Goal: Transaction & Acquisition: Purchase product/service

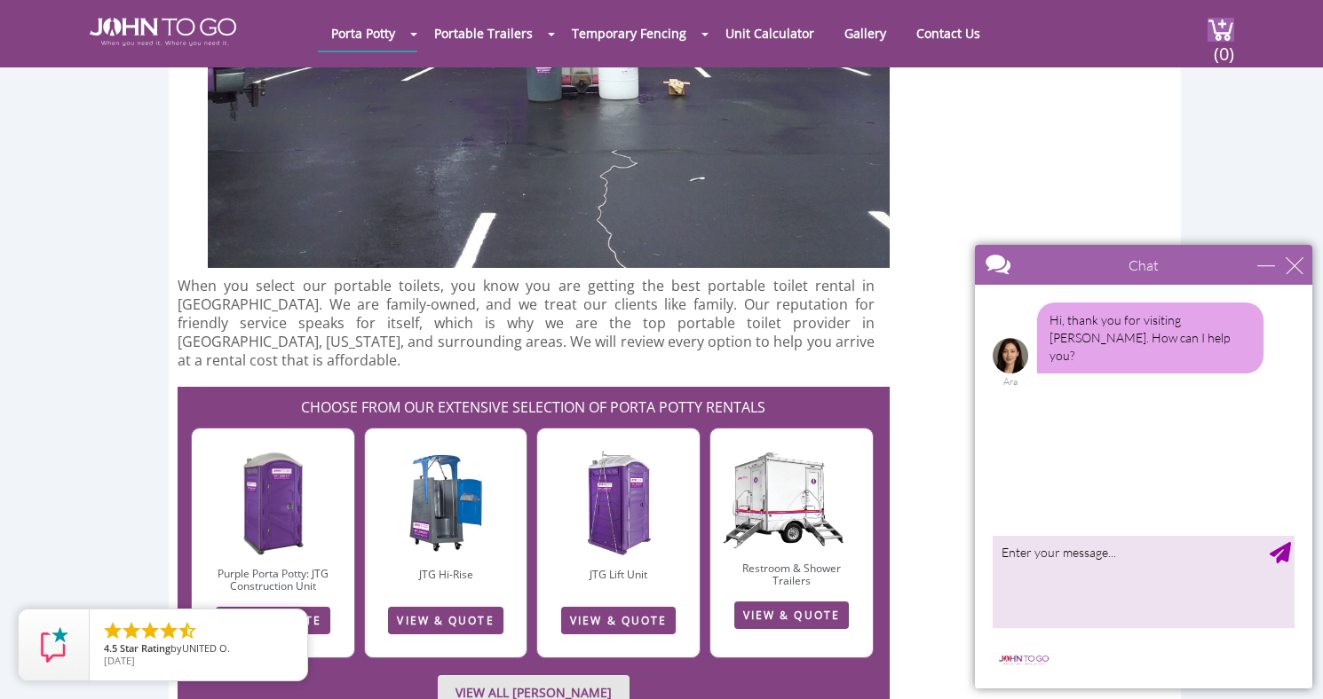
scroll to position [4018, 0]
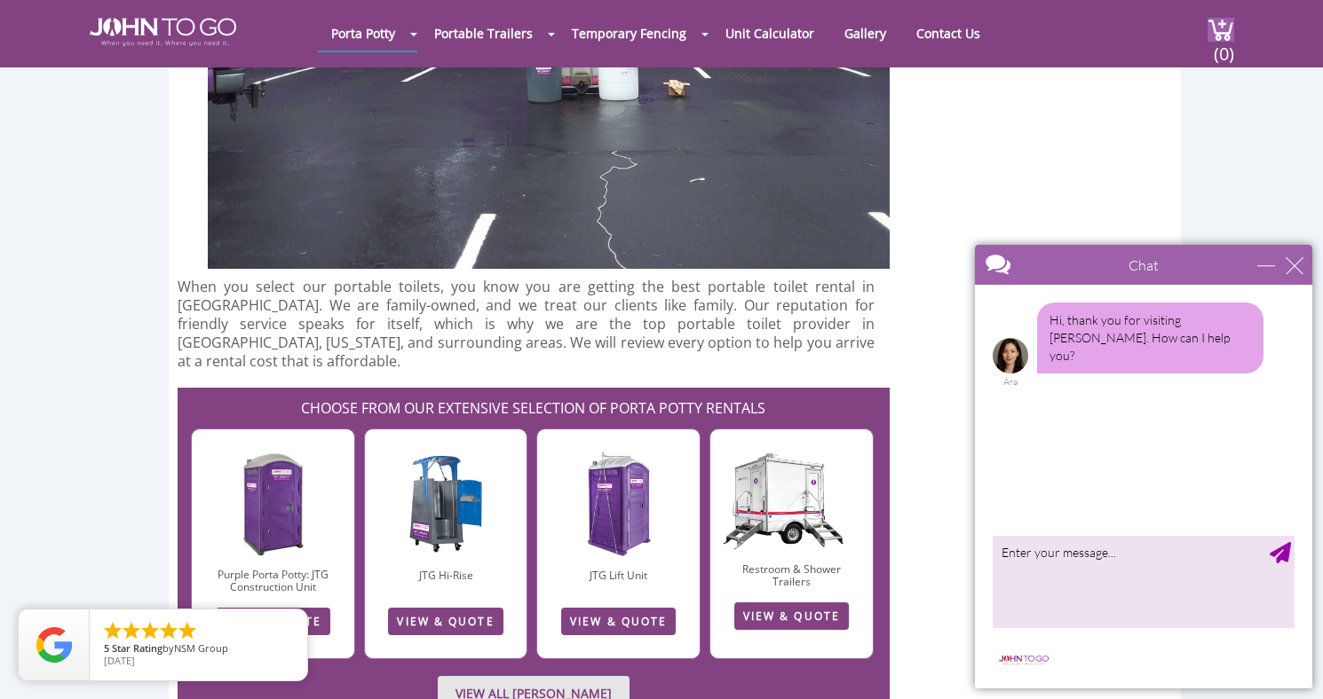
click at [461, 676] on link "VIEW ALL PORTA JOHN RENTALS" at bounding box center [534, 693] width 192 height 35
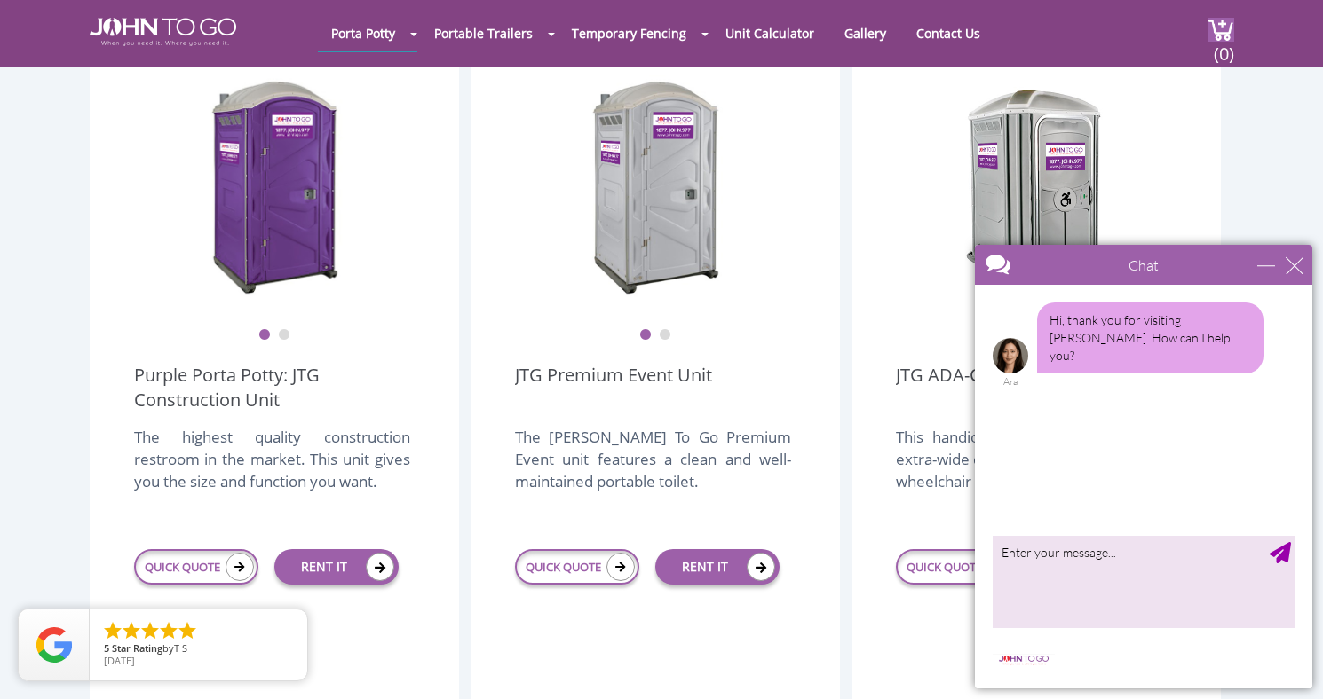
scroll to position [536, 0]
click at [1298, 261] on div "close" at bounding box center [1294, 266] width 18 height 18
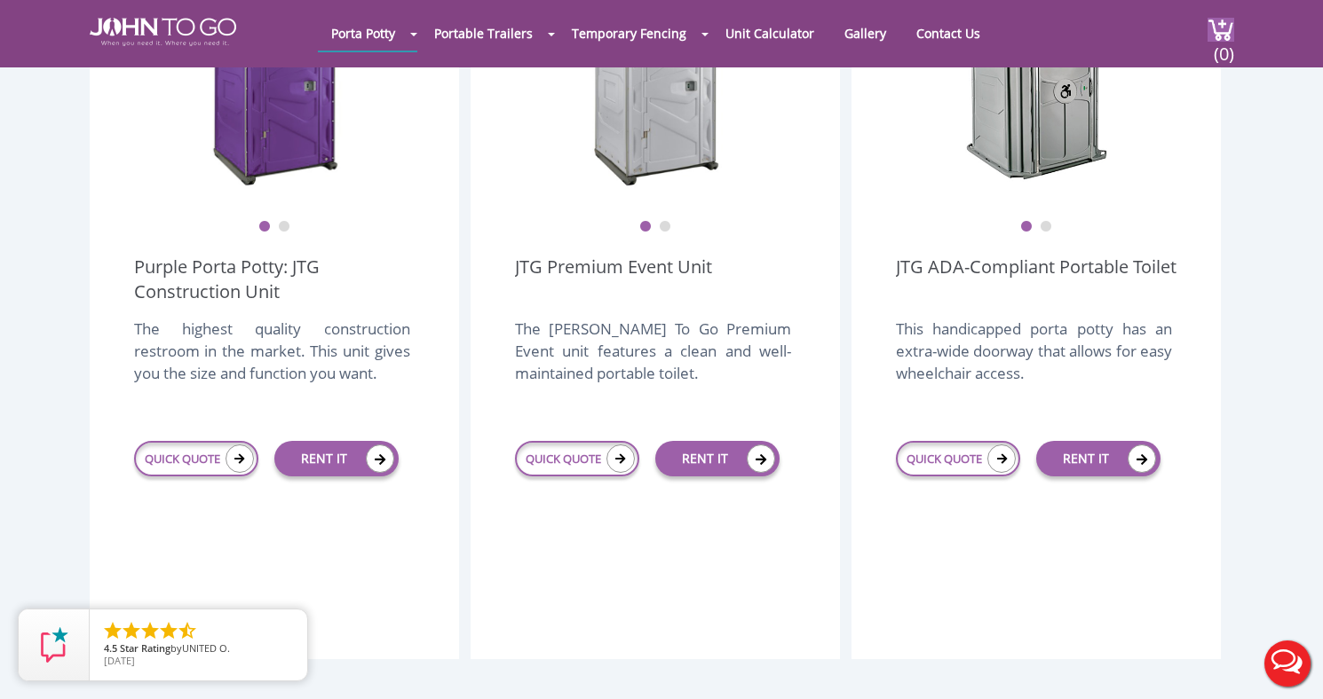
scroll to position [640, 0]
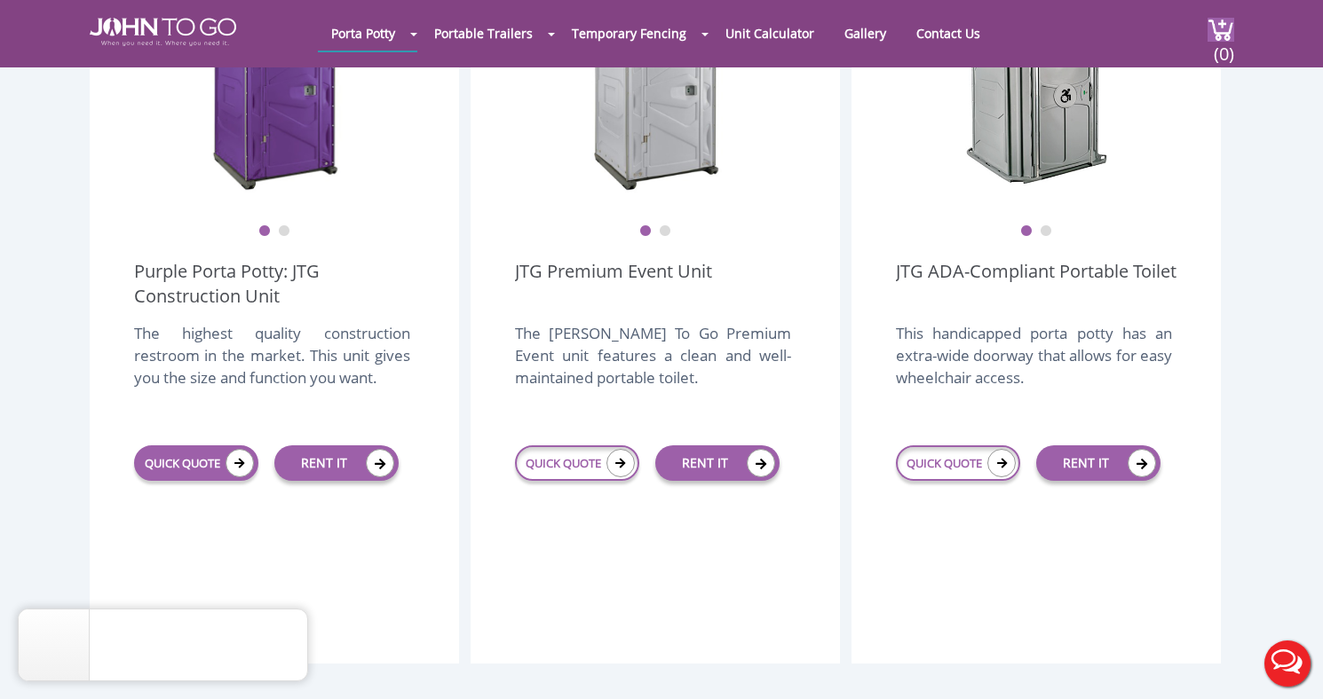
click at [181, 446] on link "QUICK QUOTE" at bounding box center [196, 464] width 124 height 36
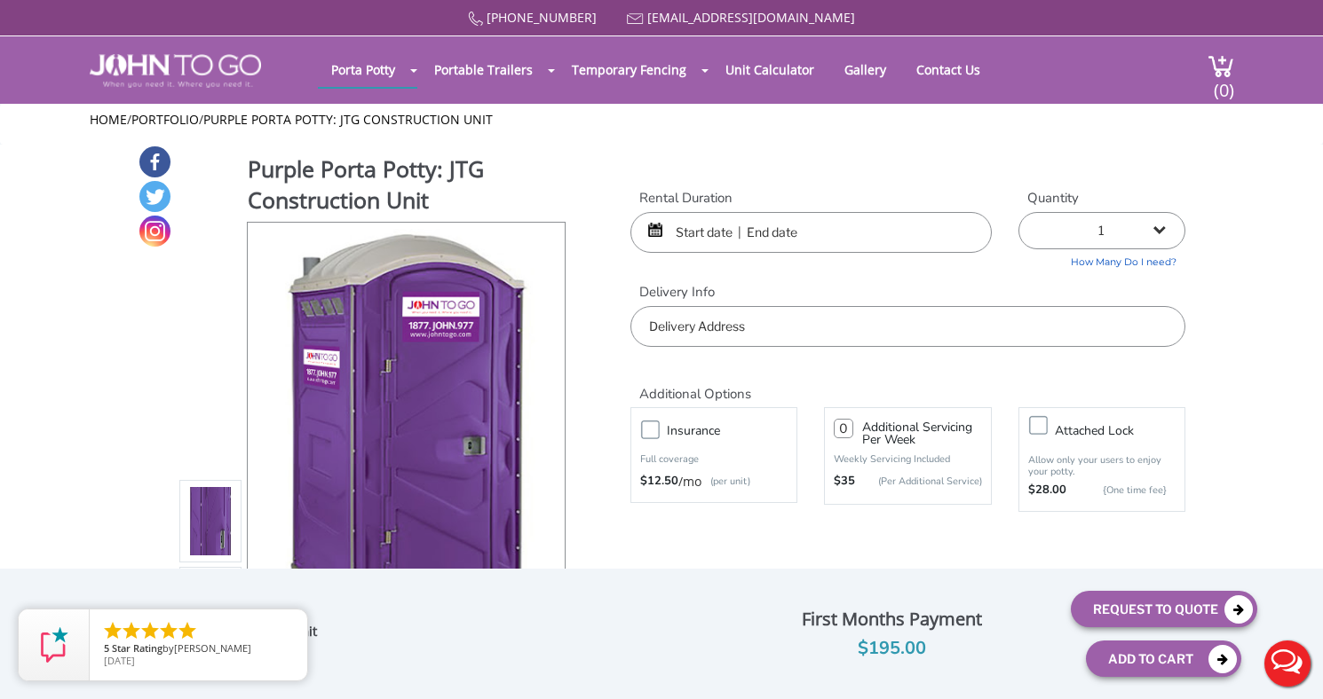
select select "3"
type input "0"
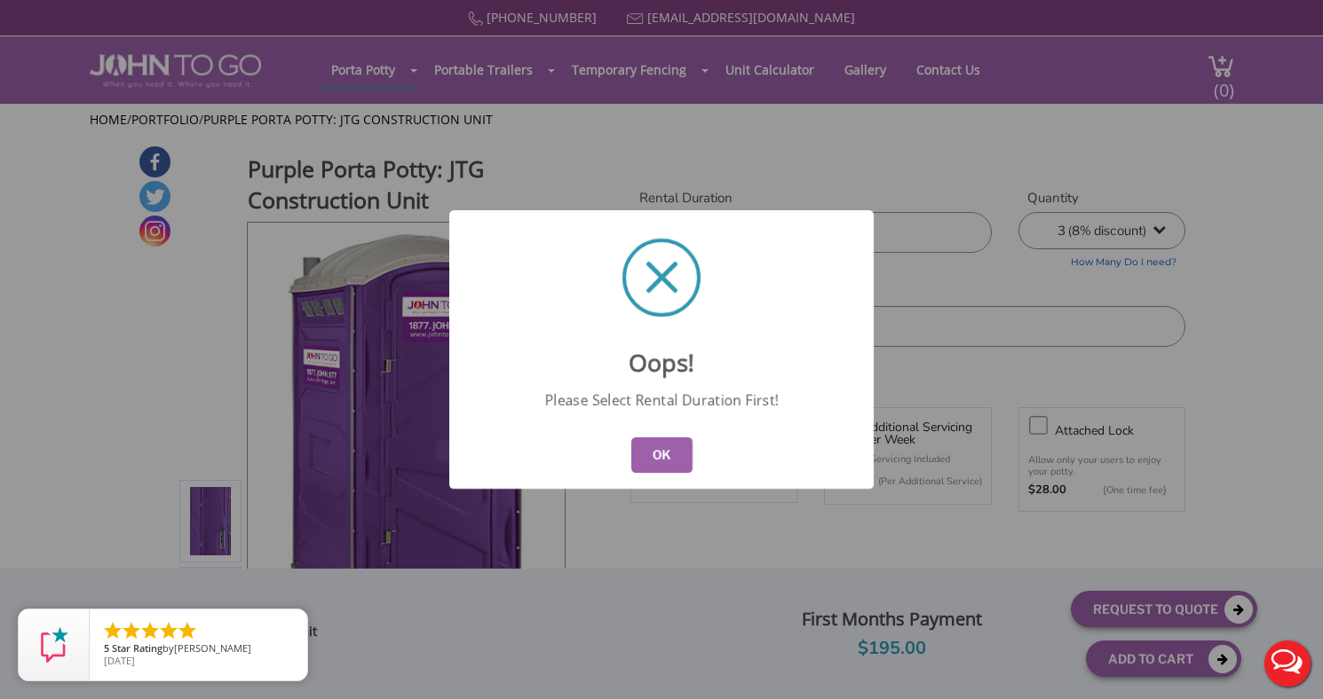
click at [675, 443] on button "OK" at bounding box center [661, 456] width 61 height 36
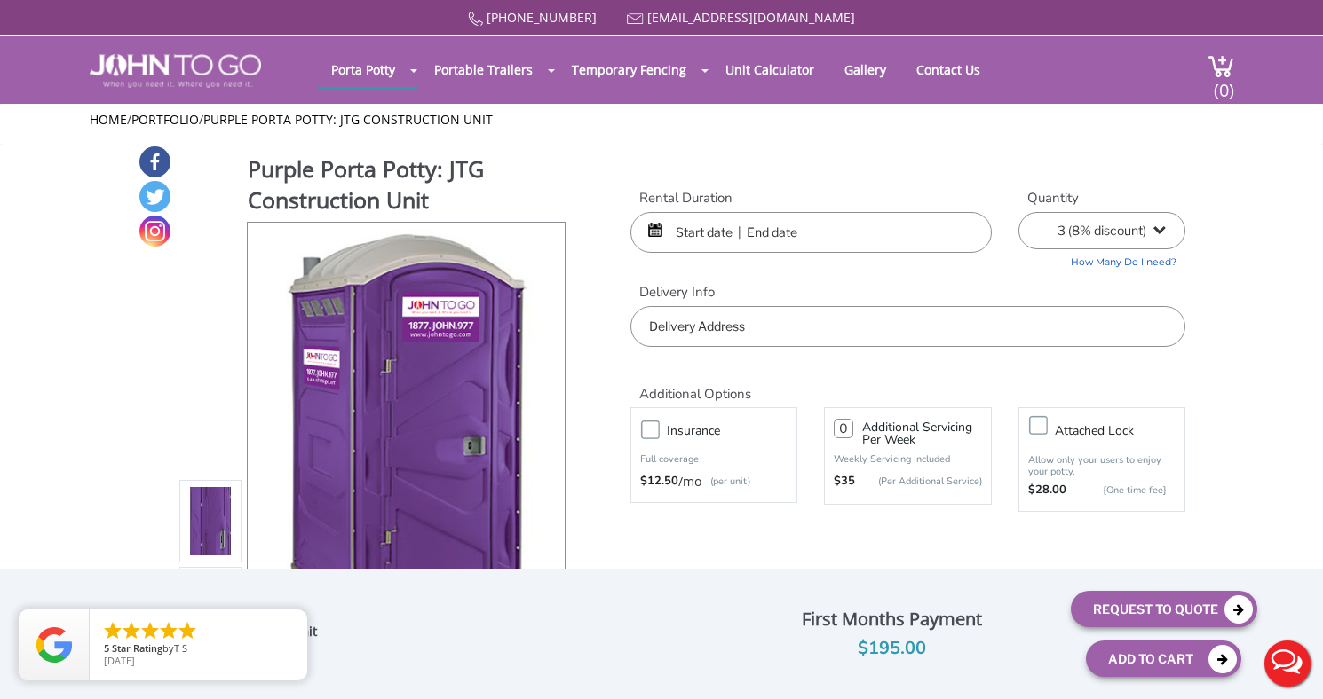
click at [769, 231] on input "text" at bounding box center [810, 232] width 361 height 41
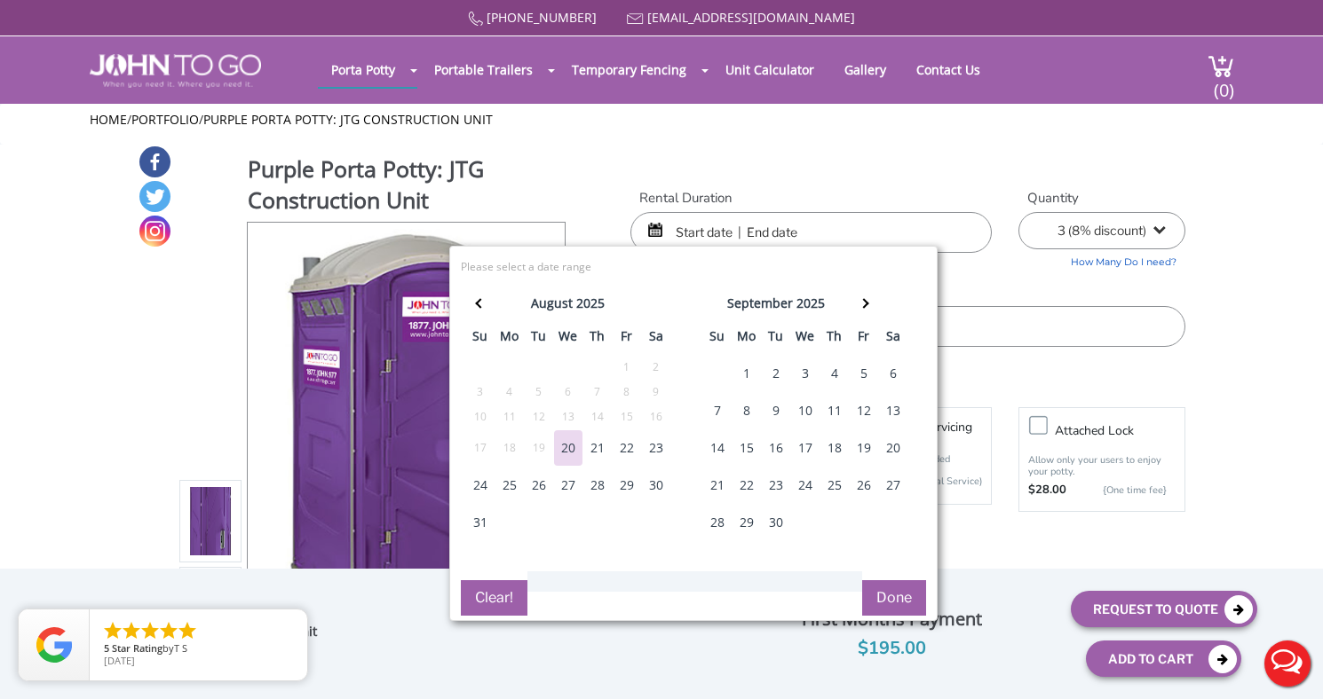
click at [655, 482] on div "30" at bounding box center [656, 486] width 28 height 36
click at [658, 496] on div "30" at bounding box center [656, 486] width 28 height 36
type input "[DATE] to [DATE]"
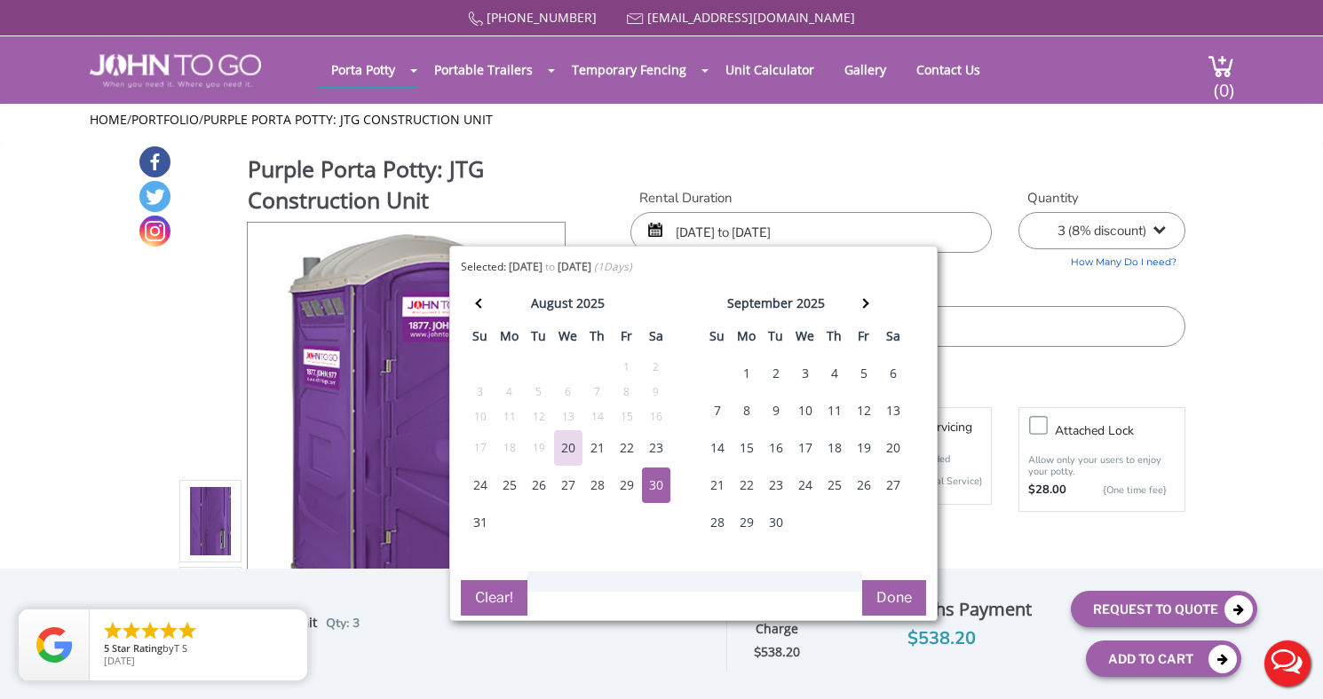
click at [658, 484] on div "30" at bounding box center [656, 486] width 28 height 36
click at [904, 596] on button "Done" at bounding box center [894, 598] width 64 height 36
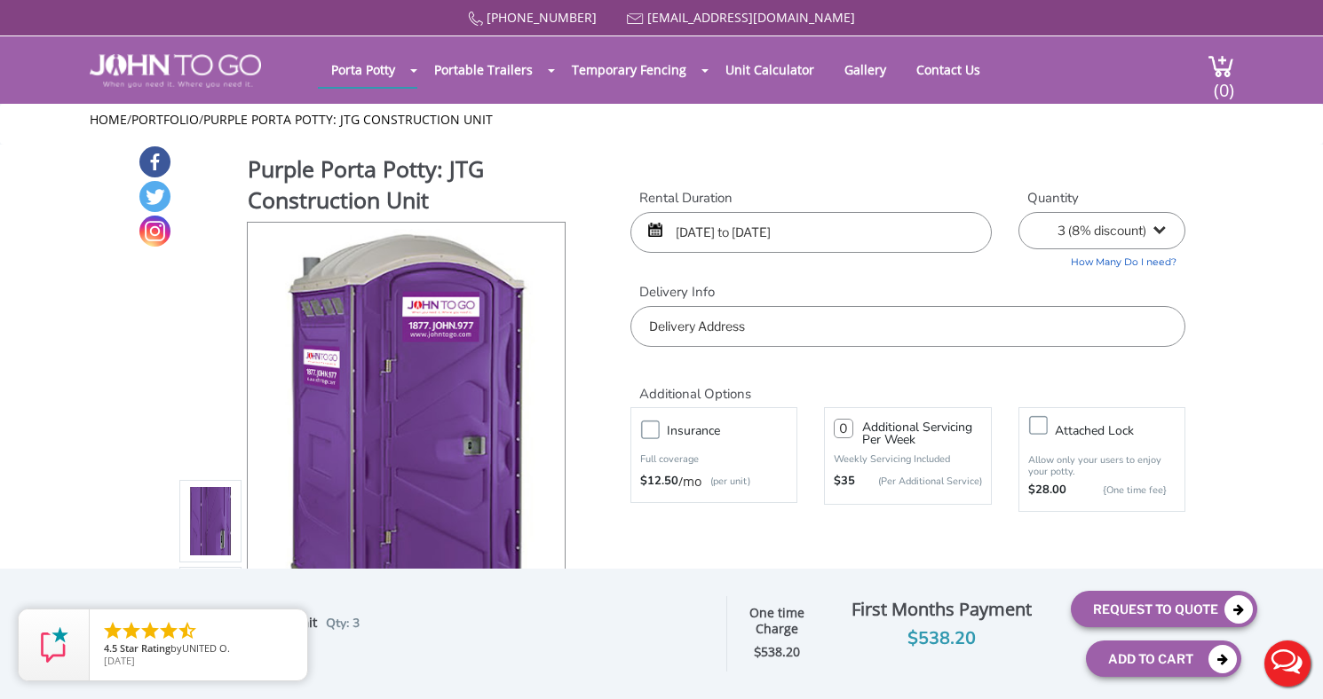
click at [783, 313] on input "text" at bounding box center [907, 326] width 555 height 41
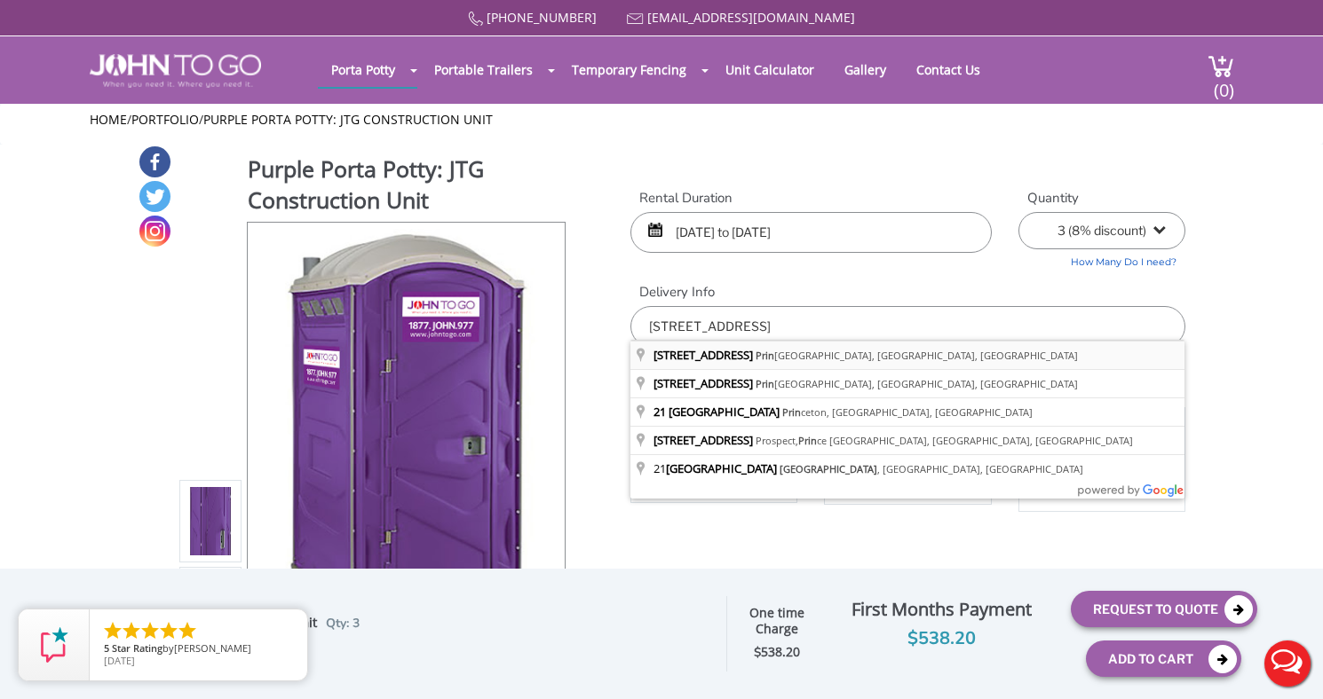
type input "21 Prospect Ave, Princeton, NJ, USA"
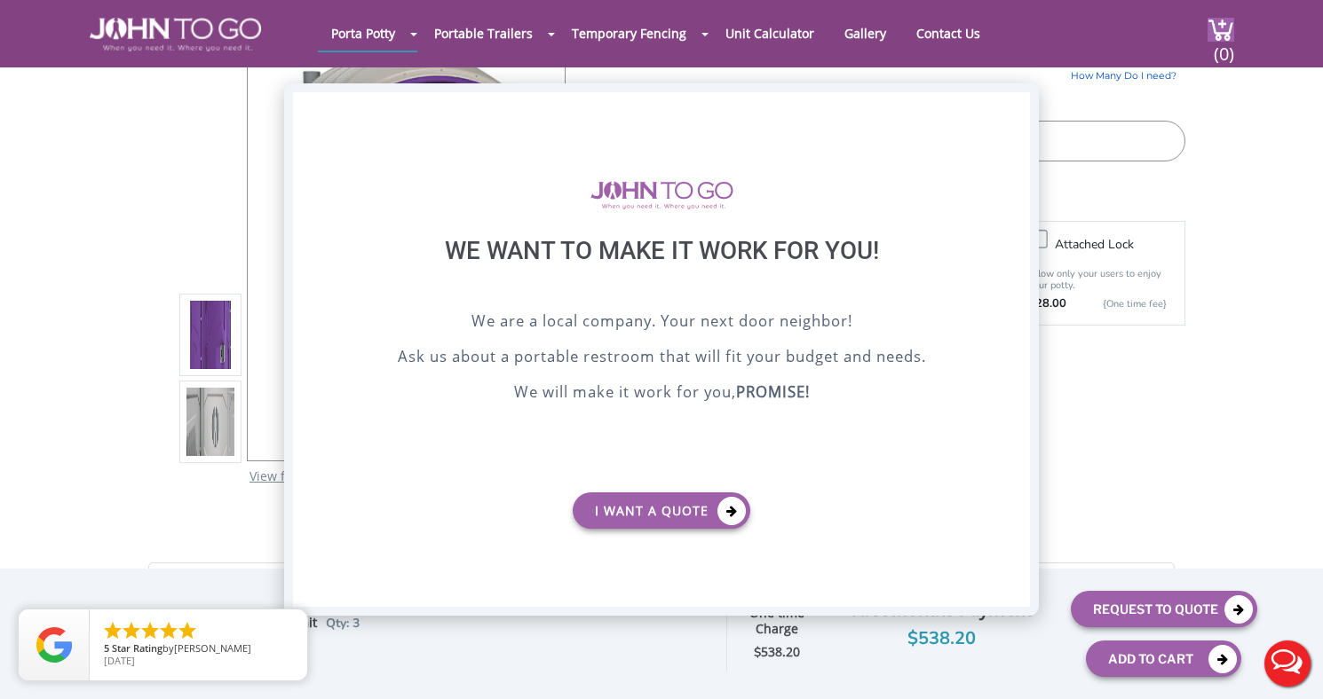
click at [1015, 101] on div "X" at bounding box center [1016, 107] width 28 height 30
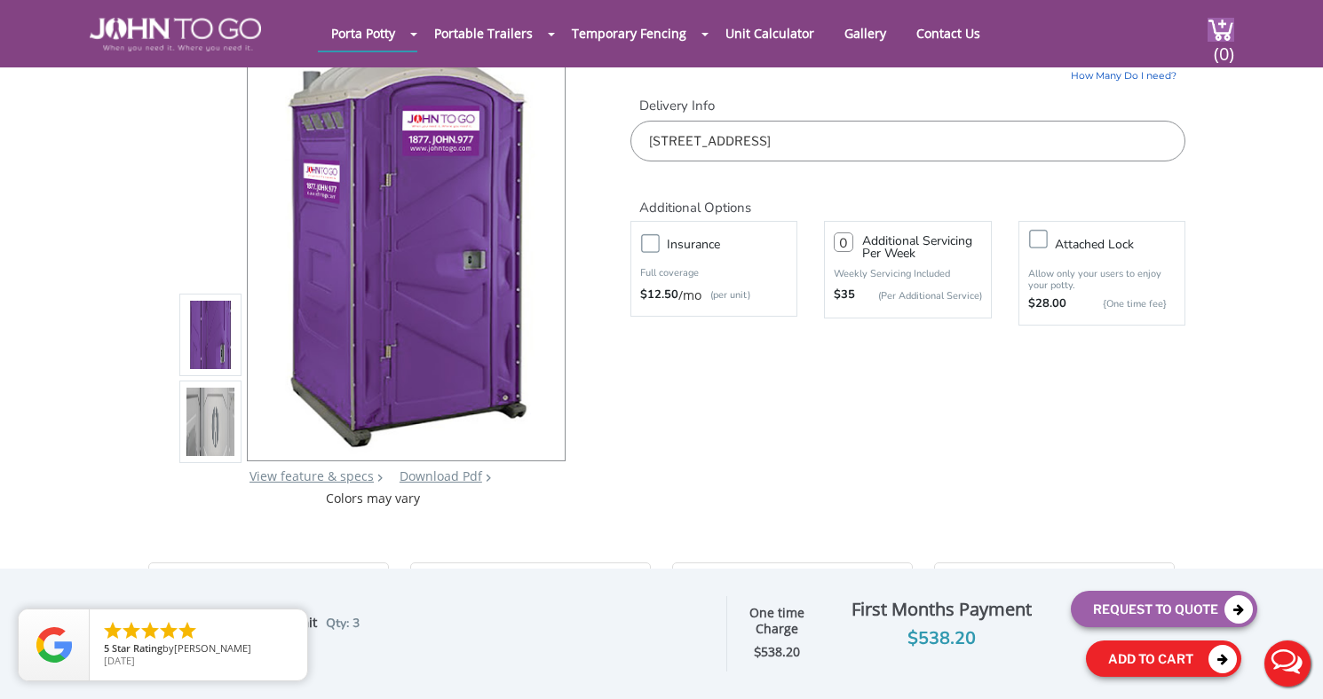
click at [1131, 666] on button "Add To Cart" at bounding box center [1163, 659] width 155 height 36
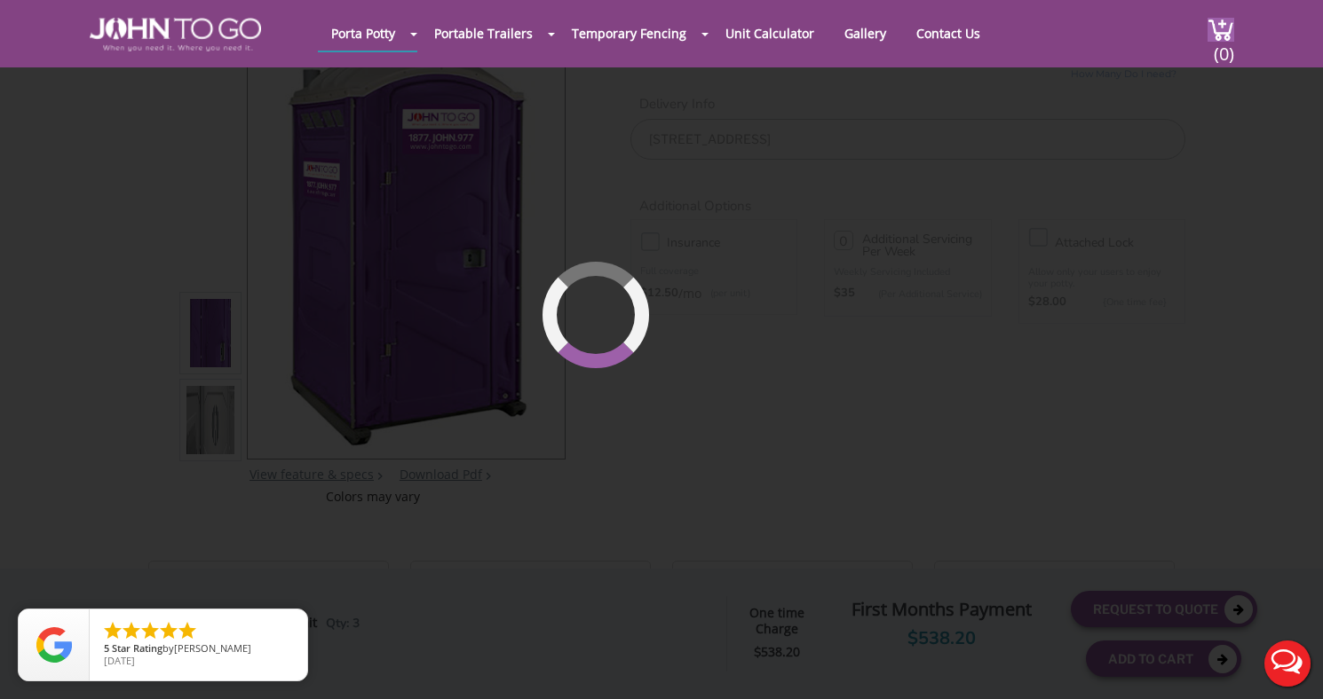
scroll to position [122, 0]
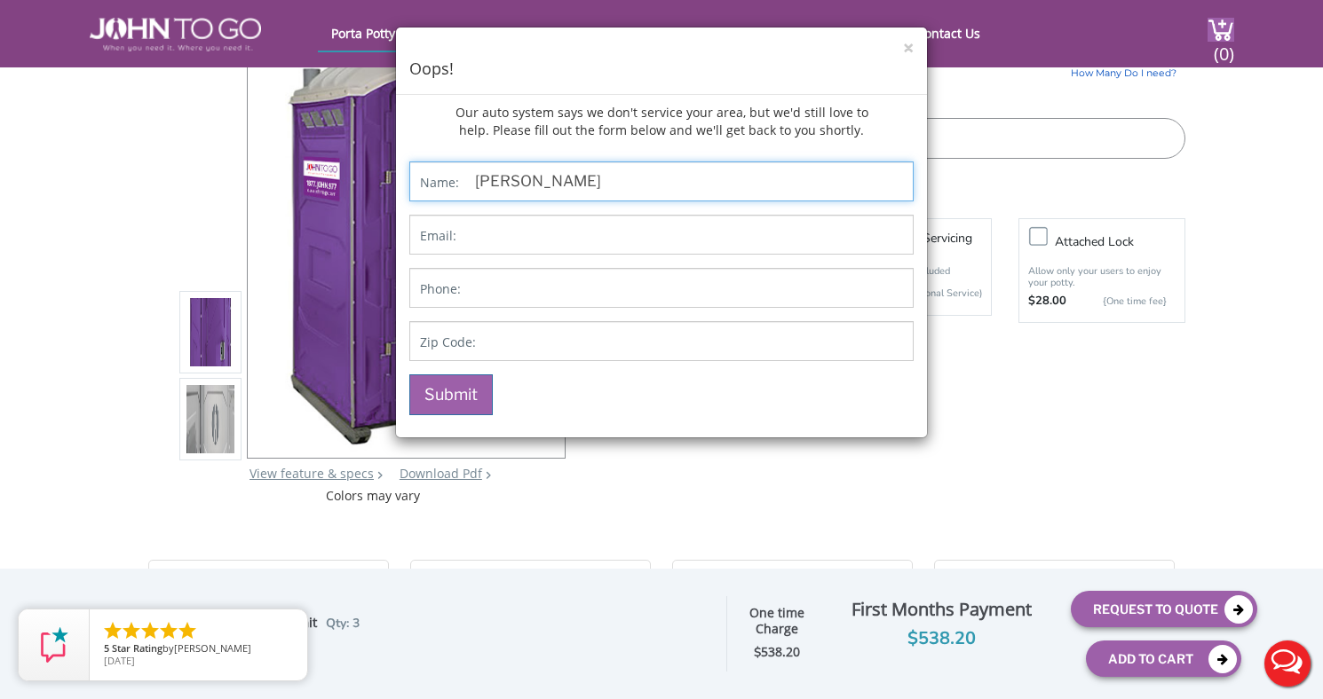
type input "Abby Hornberger"
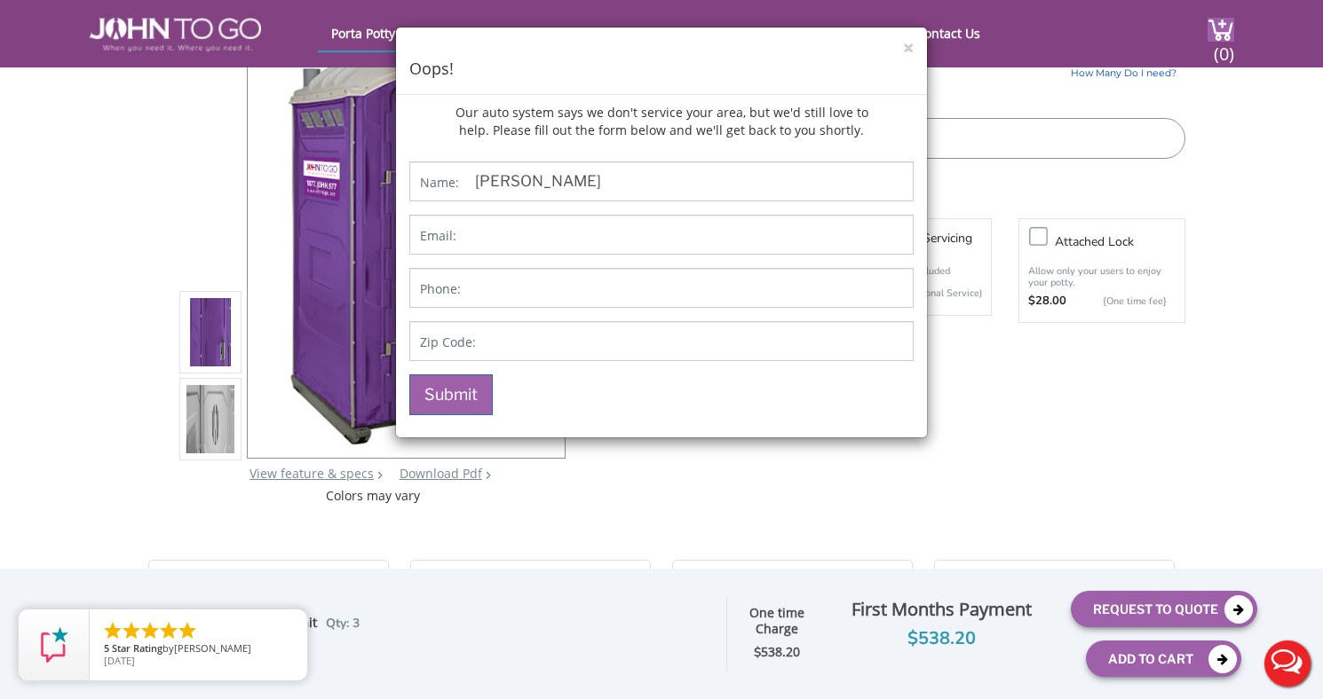
click at [512, 212] on div "Name: Abby Hornberger Email: Phone: Zip Code: Submit" at bounding box center [661, 289] width 504 height 254
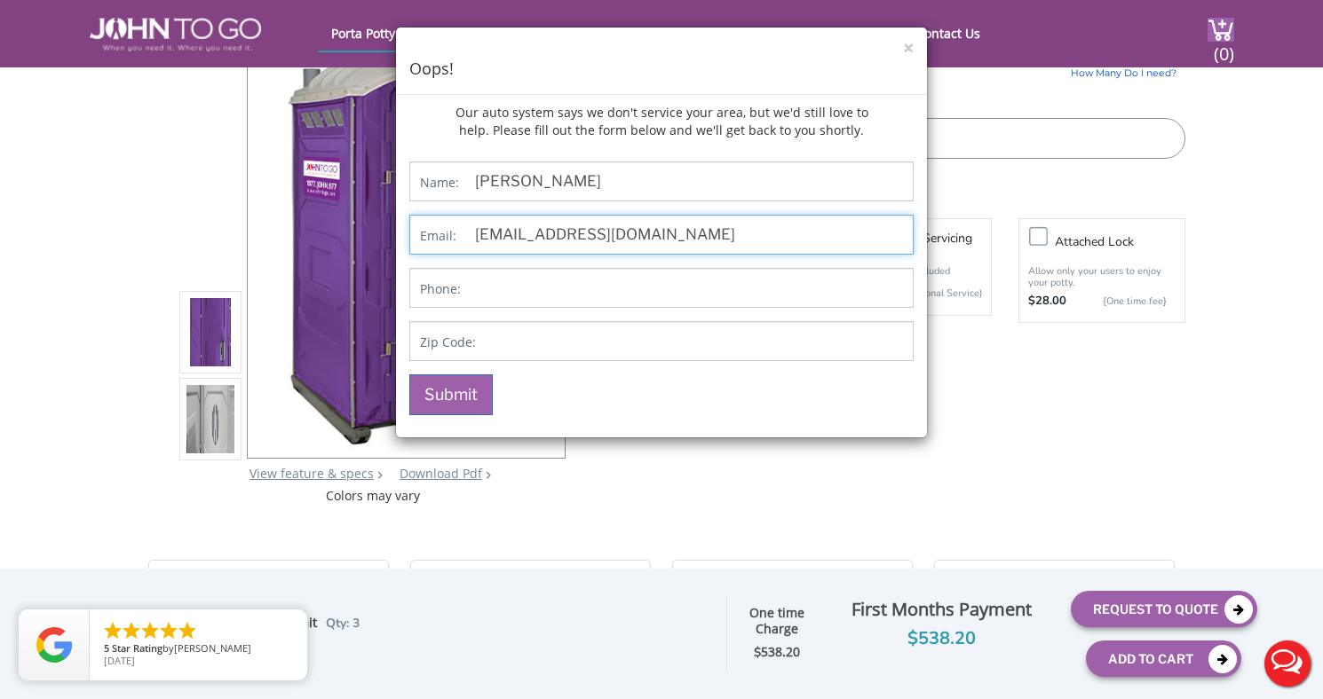
type input "ah3475@princeton.edu"
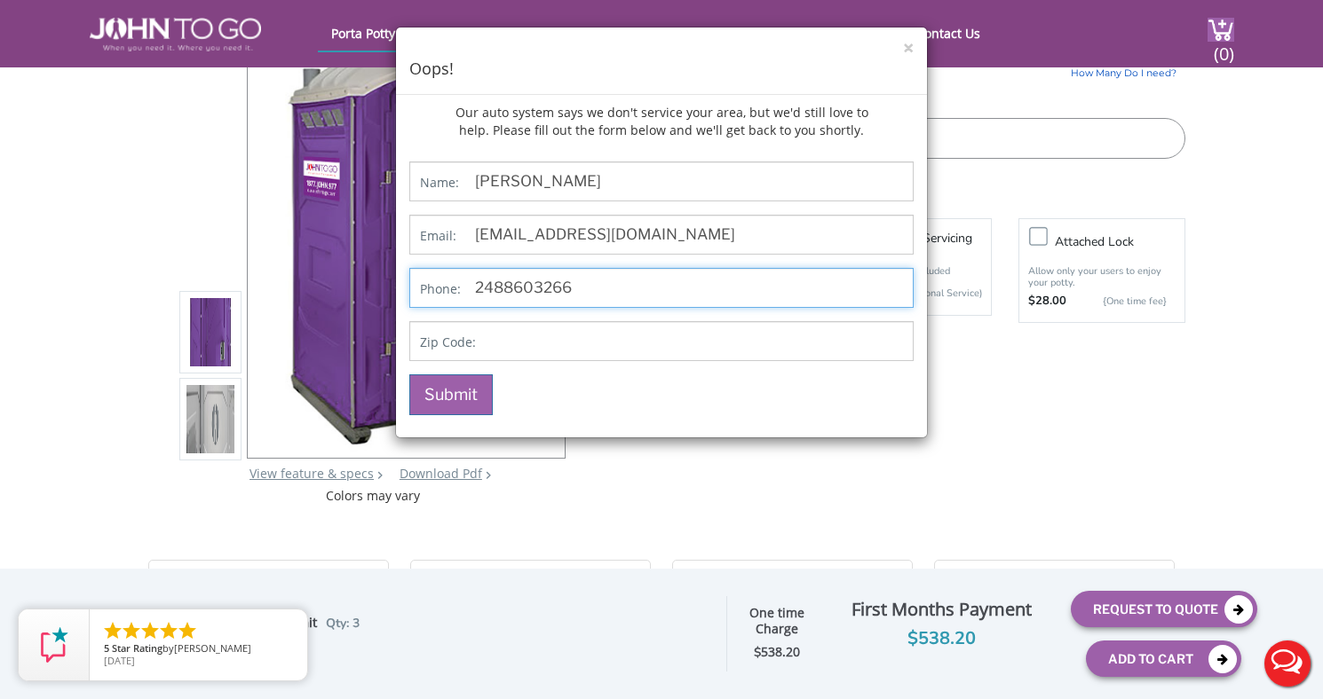
type input "2488603266"
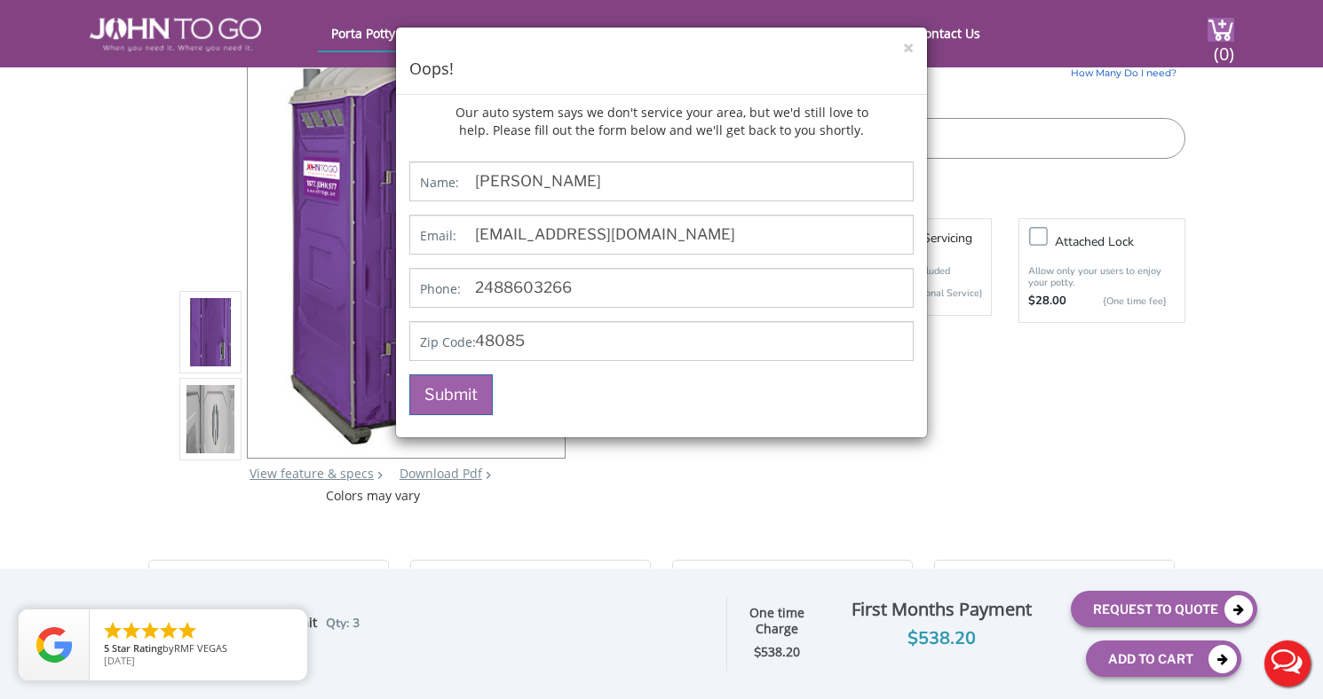
type input "48085"
click at [591, 400] on p "Submit" at bounding box center [661, 395] width 504 height 41
click at [453, 414] on button "Submit" at bounding box center [450, 395] width 83 height 41
click at [452, 389] on button "Submit" at bounding box center [450, 395] width 83 height 41
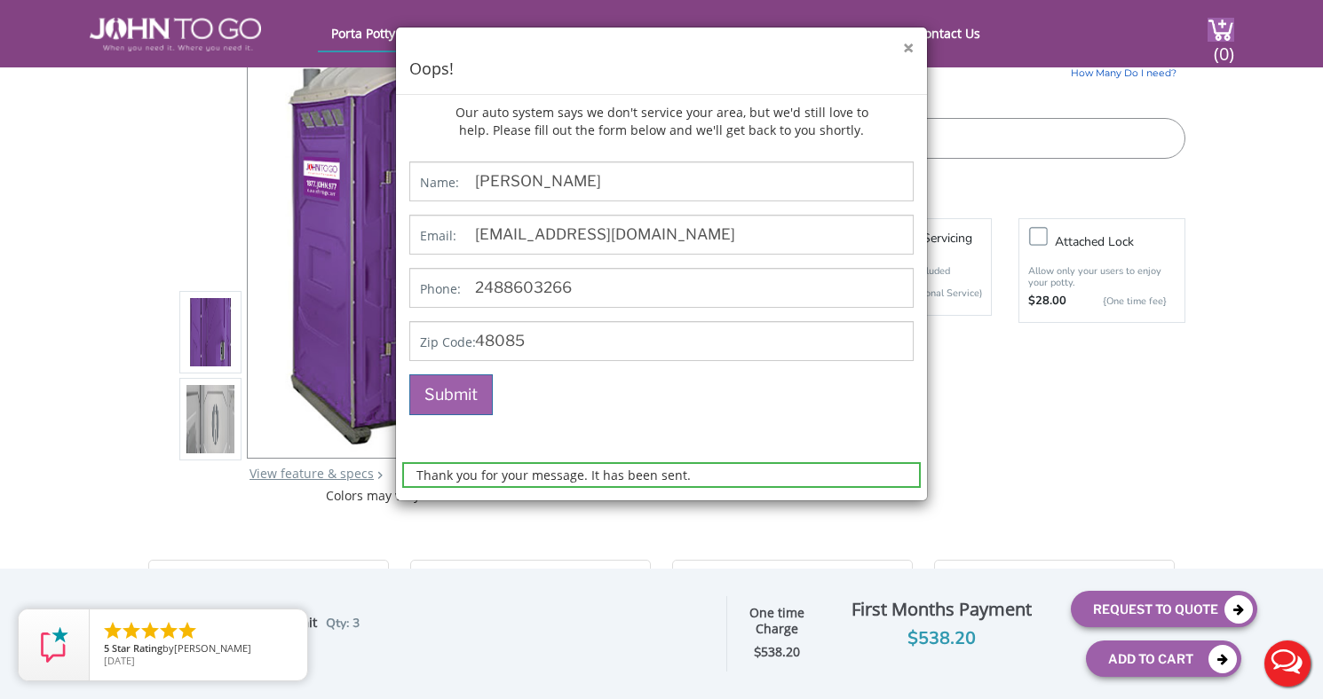
click at [904, 46] on button "×" at bounding box center [908, 48] width 11 height 19
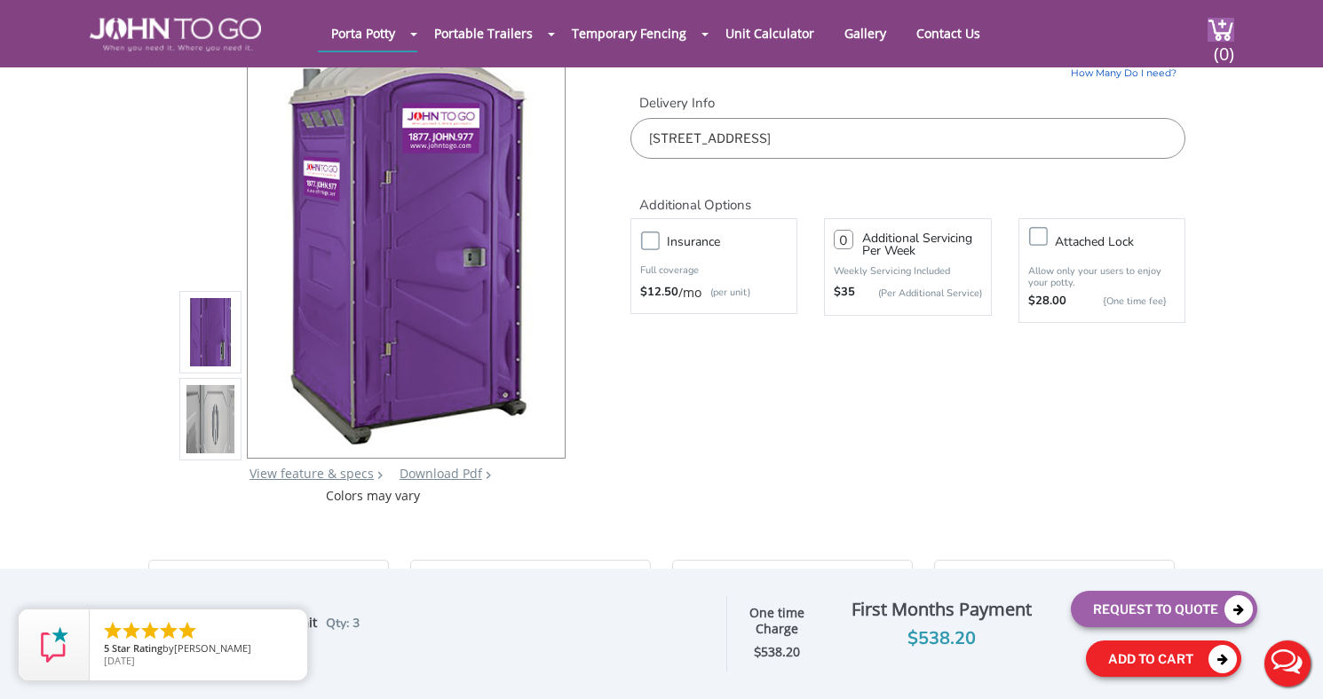
click at [1141, 662] on button "Add To Cart" at bounding box center [1163, 659] width 155 height 36
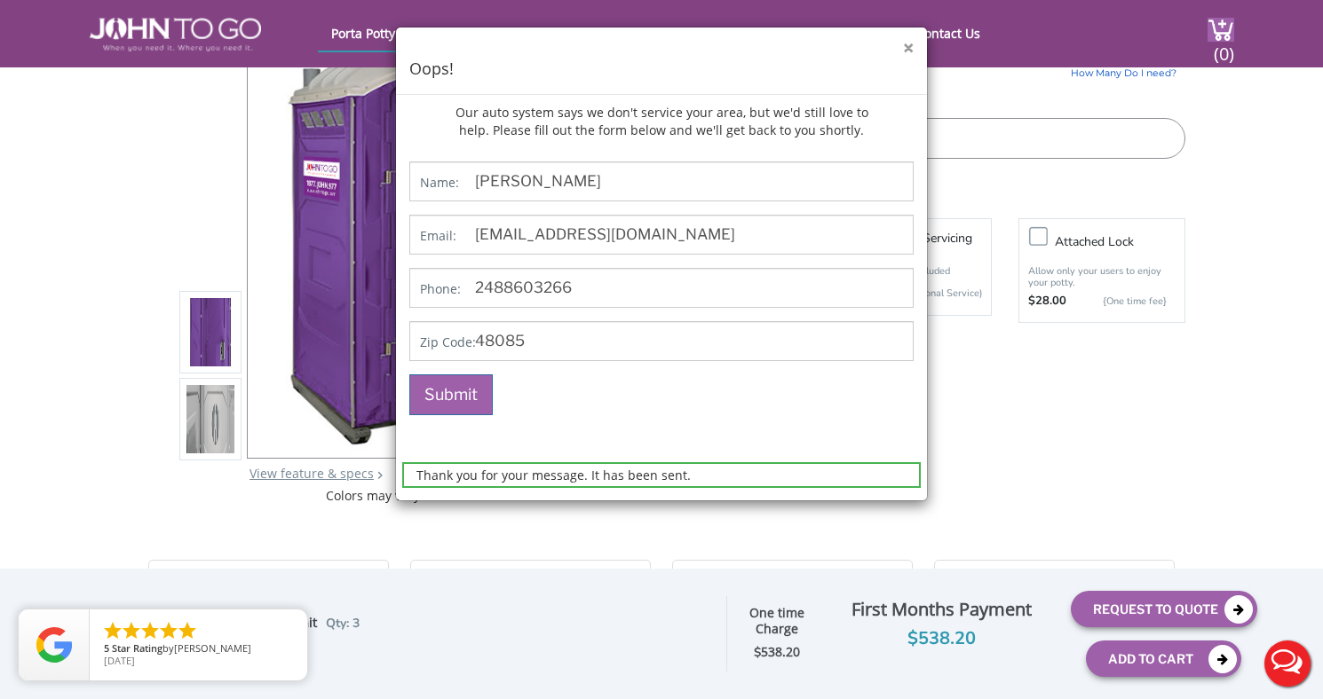
click at [912, 53] on button "×" at bounding box center [908, 48] width 11 height 19
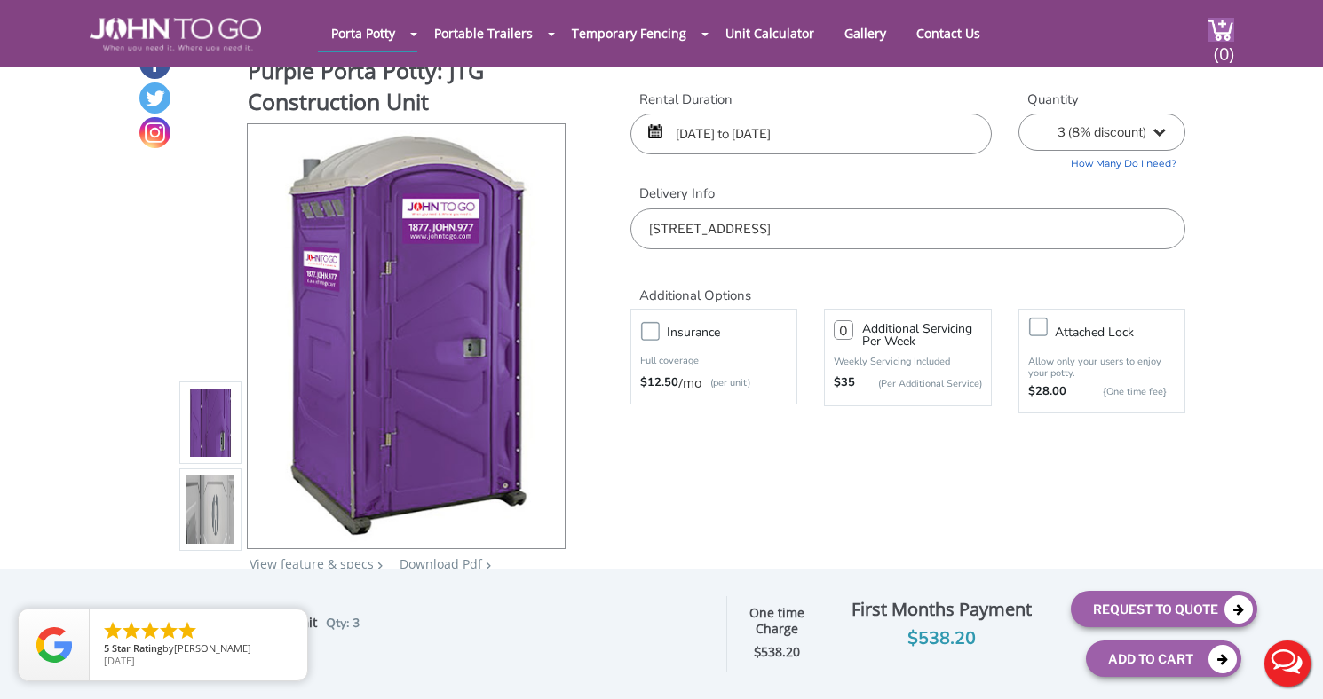
scroll to position [16, 0]
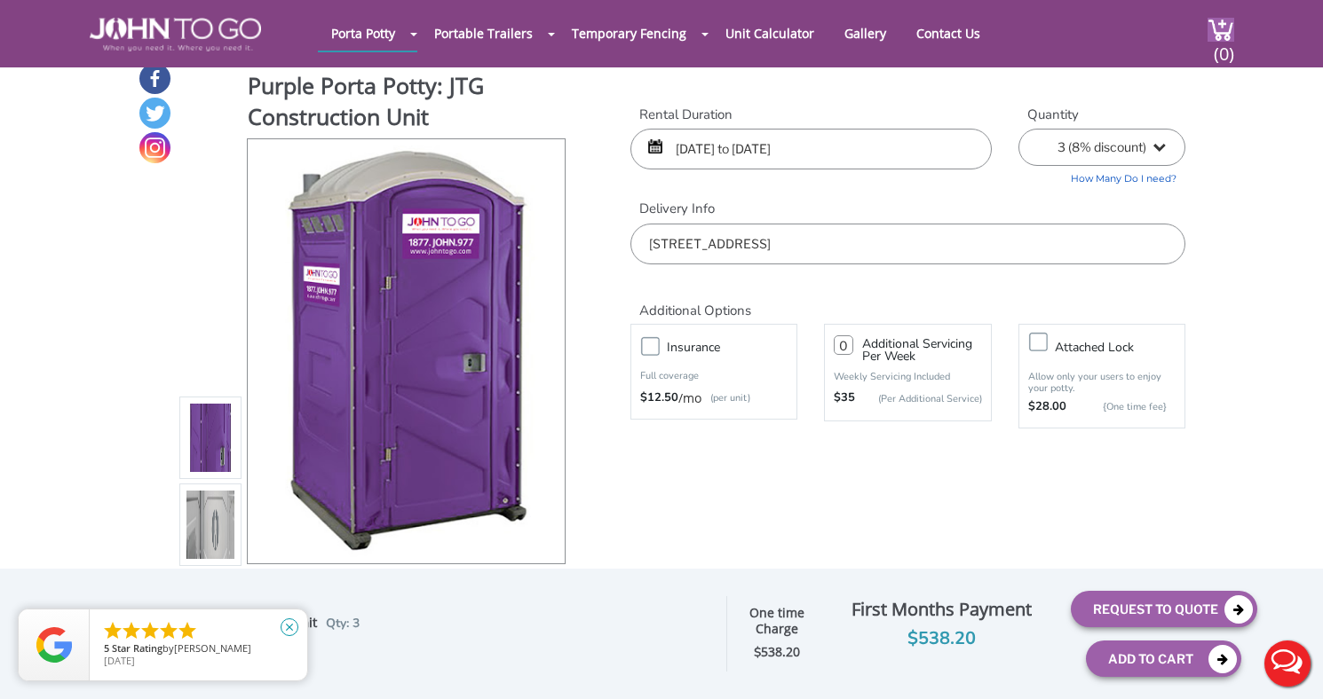
click at [286, 624] on icon "close" at bounding box center [289, 628] width 18 height 18
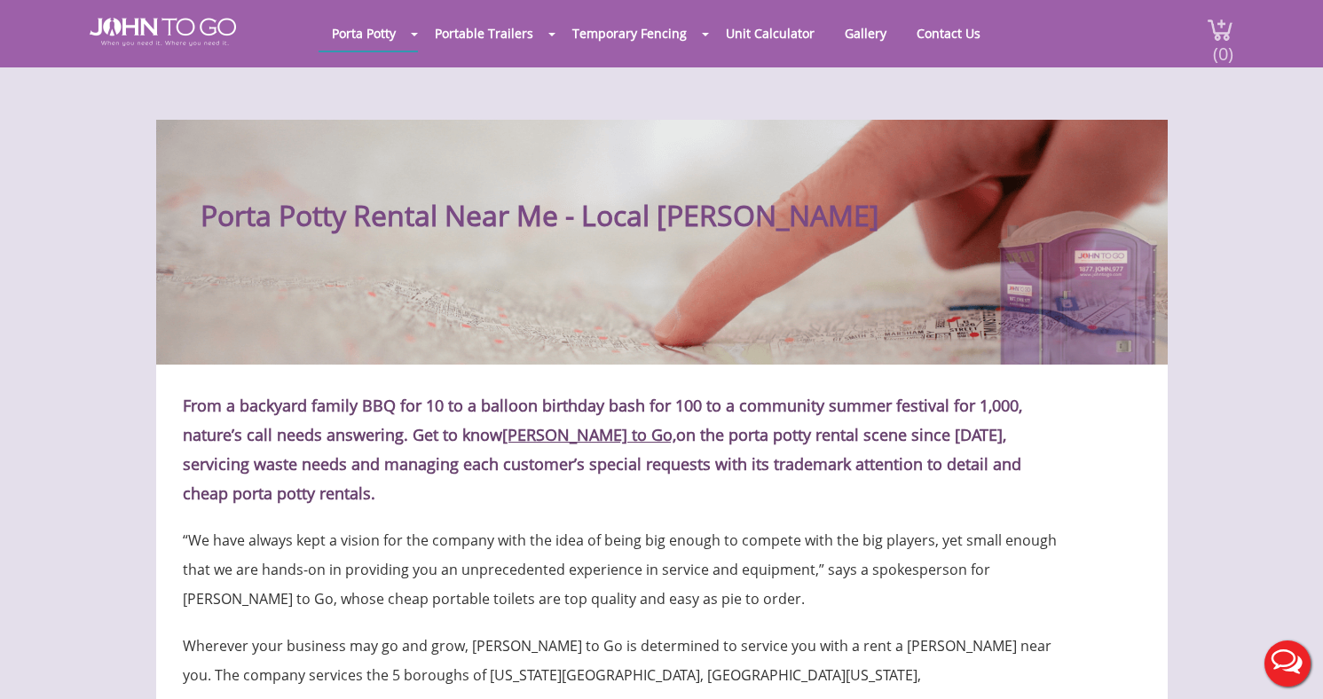
click at [1218, 39] on span "(0)" at bounding box center [1222, 47] width 21 height 38
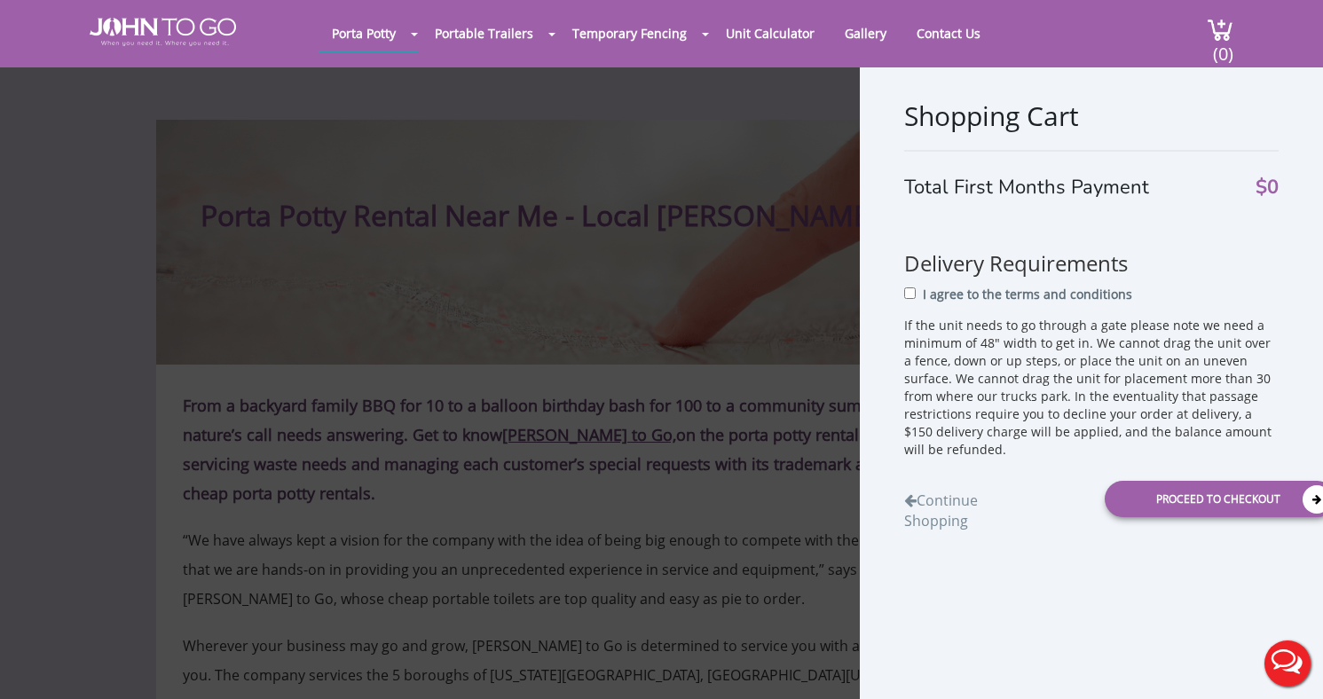
click at [904, 294] on input "I agree to the terms and conditions" at bounding box center [910, 294] width 12 height 12
checkbox input "true"
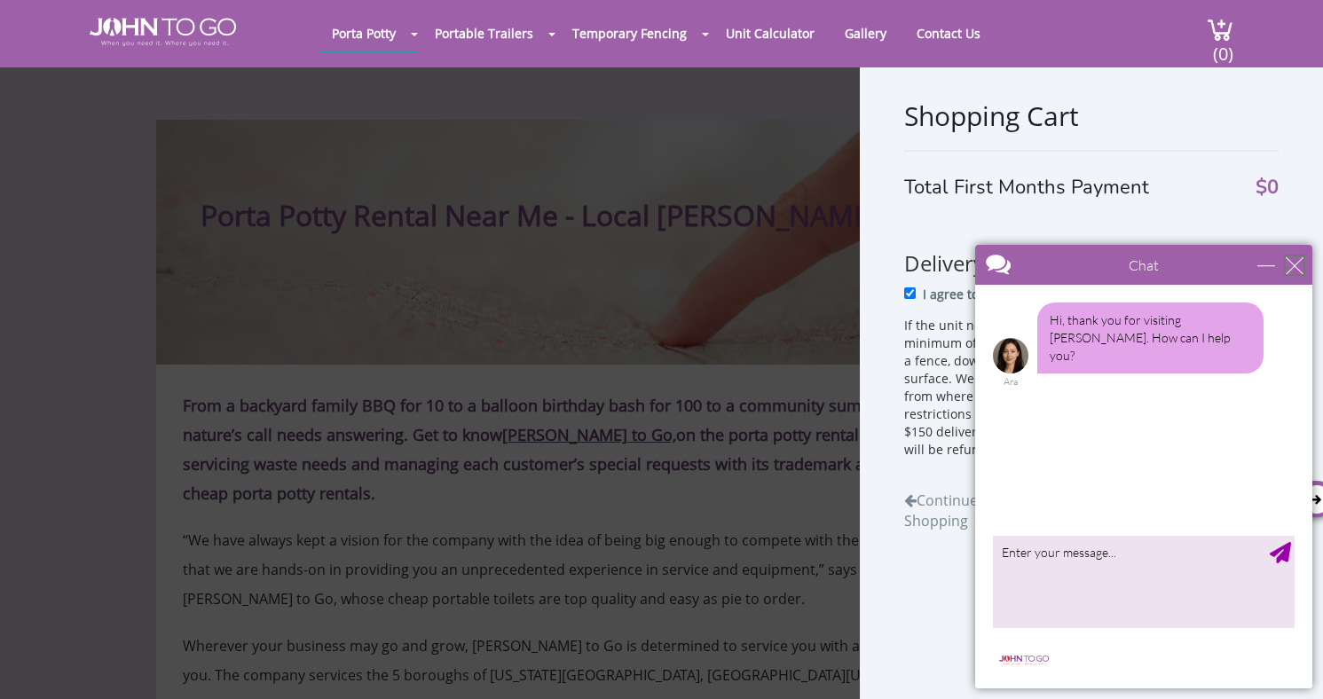
click at [1290, 271] on div "close" at bounding box center [1295, 266] width 18 height 18
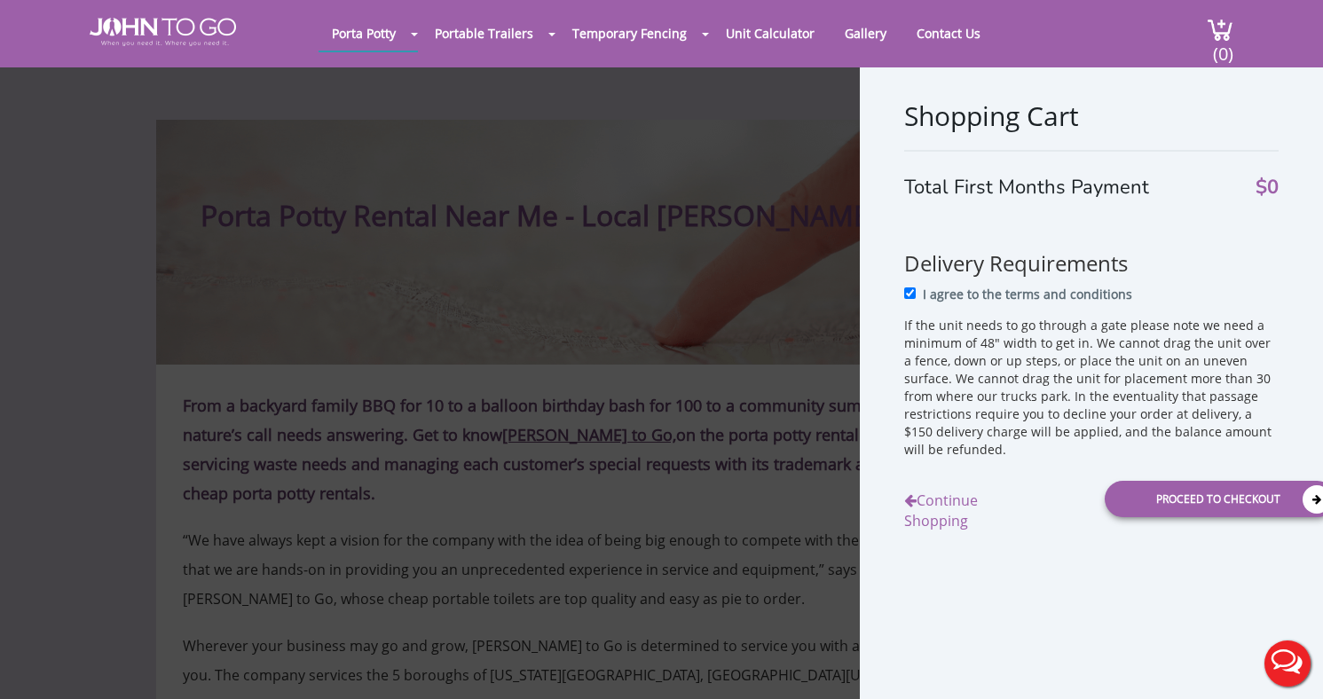
click at [945, 492] on link "Continue Shopping" at bounding box center [974, 507] width 140 height 50
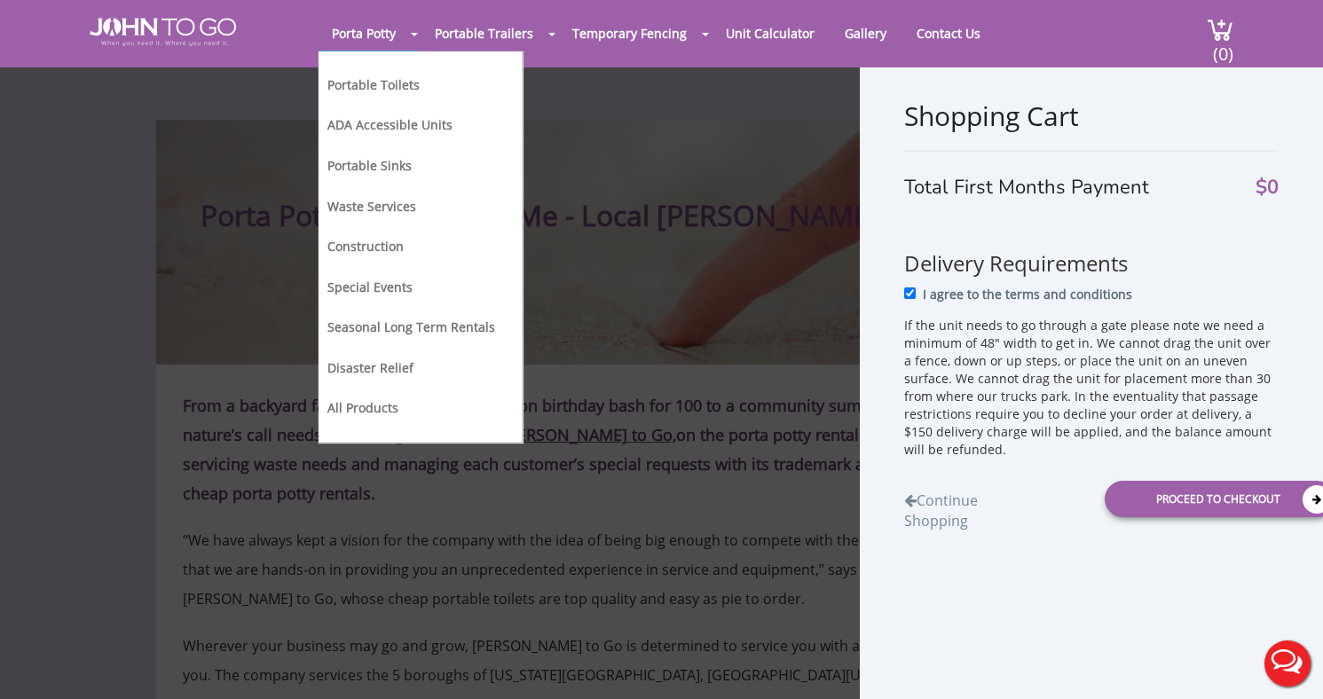
click at [418, 35] on span at bounding box center [414, 35] width 7 height 4
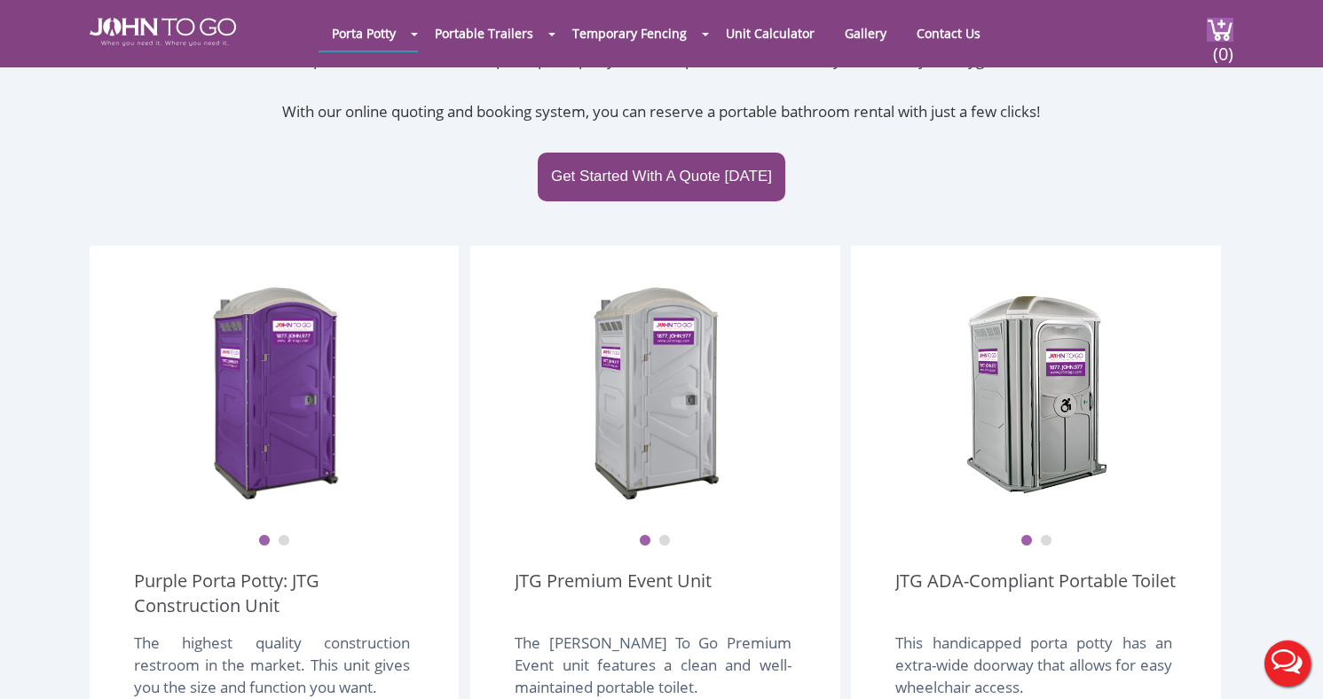
scroll to position [499, 0]
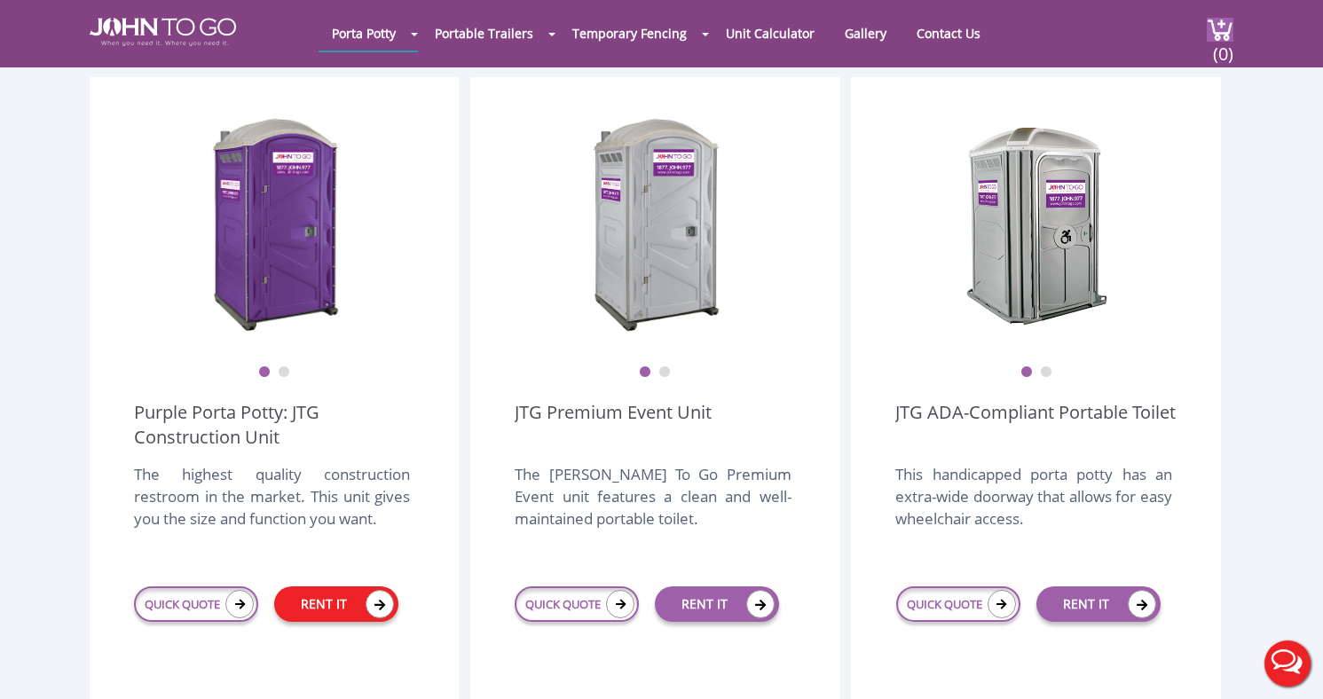
click at [314, 587] on link "RENT IT" at bounding box center [336, 605] width 124 height 36
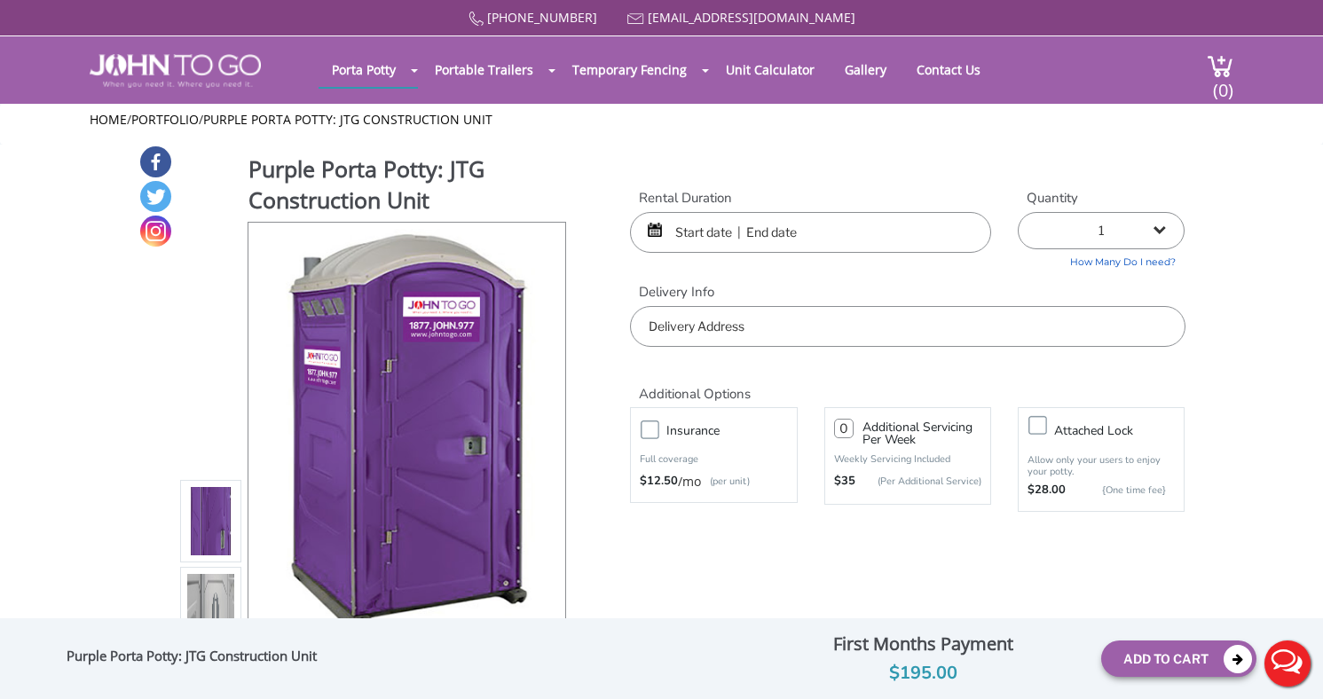
click at [697, 225] on input "text" at bounding box center [810, 232] width 361 height 41
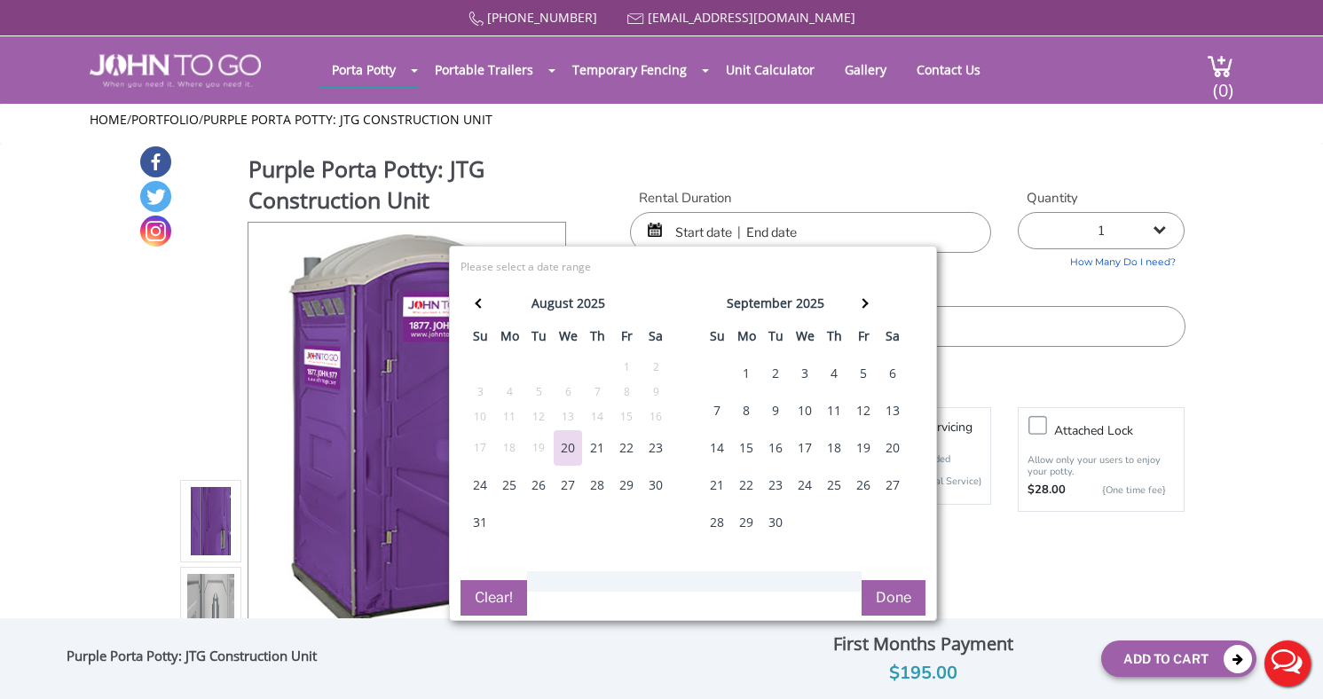
click at [650, 480] on div "30" at bounding box center [656, 486] width 28 height 36
click at [684, 511] on div "august 2025 su mo tu we th fr sa 27 28 29 30 31 1 2 3 4 5 6 7 8 9 10 11 12 13 1…" at bounding box center [693, 423] width 465 height 280
click at [651, 471] on div "30" at bounding box center [656, 486] width 28 height 36
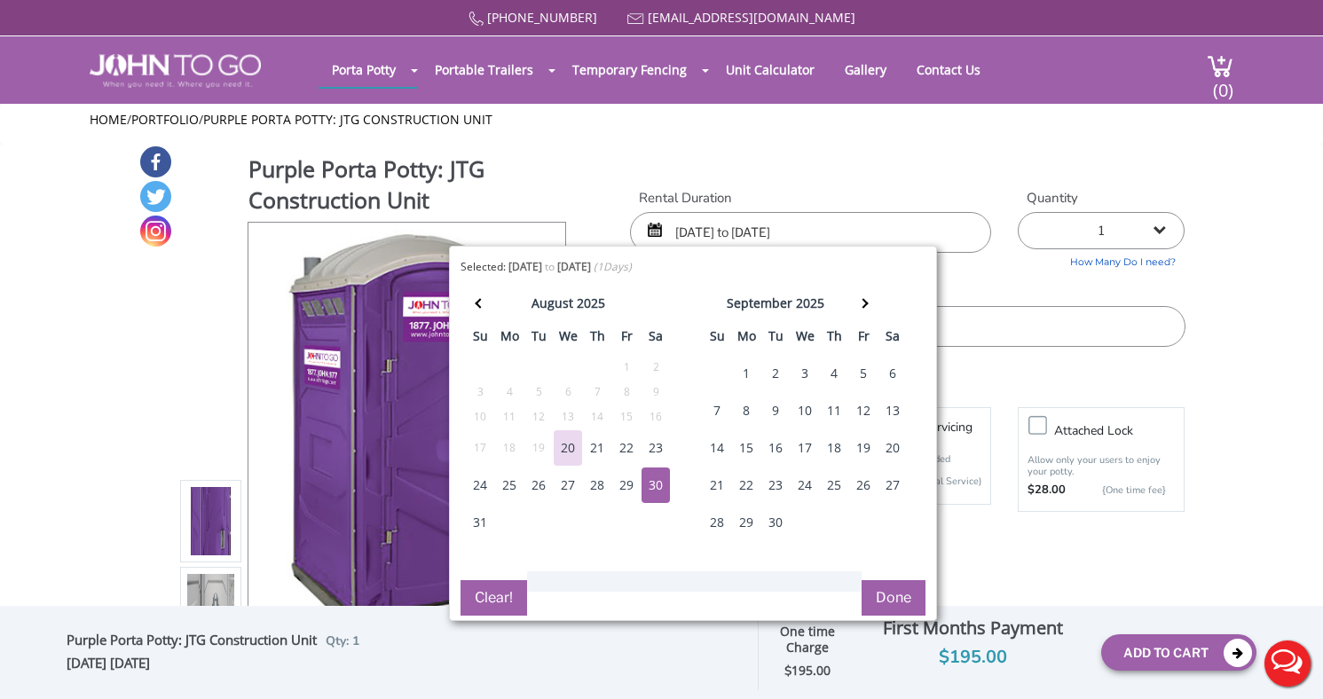
click at [479, 522] on div "31" at bounding box center [480, 523] width 28 height 36
click at [659, 480] on div "30" at bounding box center [656, 486] width 28 height 36
type input "08/30/2025 to 08/31/2025"
click at [881, 596] on button "Done" at bounding box center [894, 598] width 64 height 36
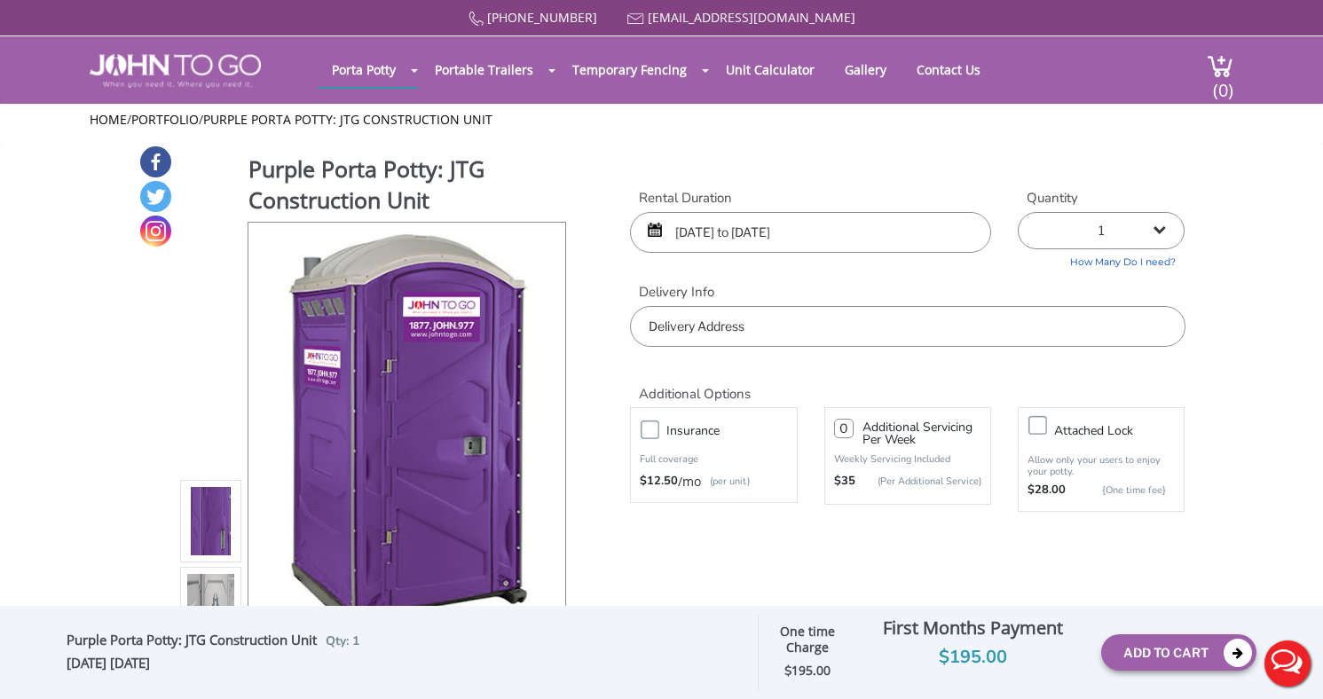
select select "3"
click at [857, 322] on input "text" at bounding box center [907, 326] width 555 height 41
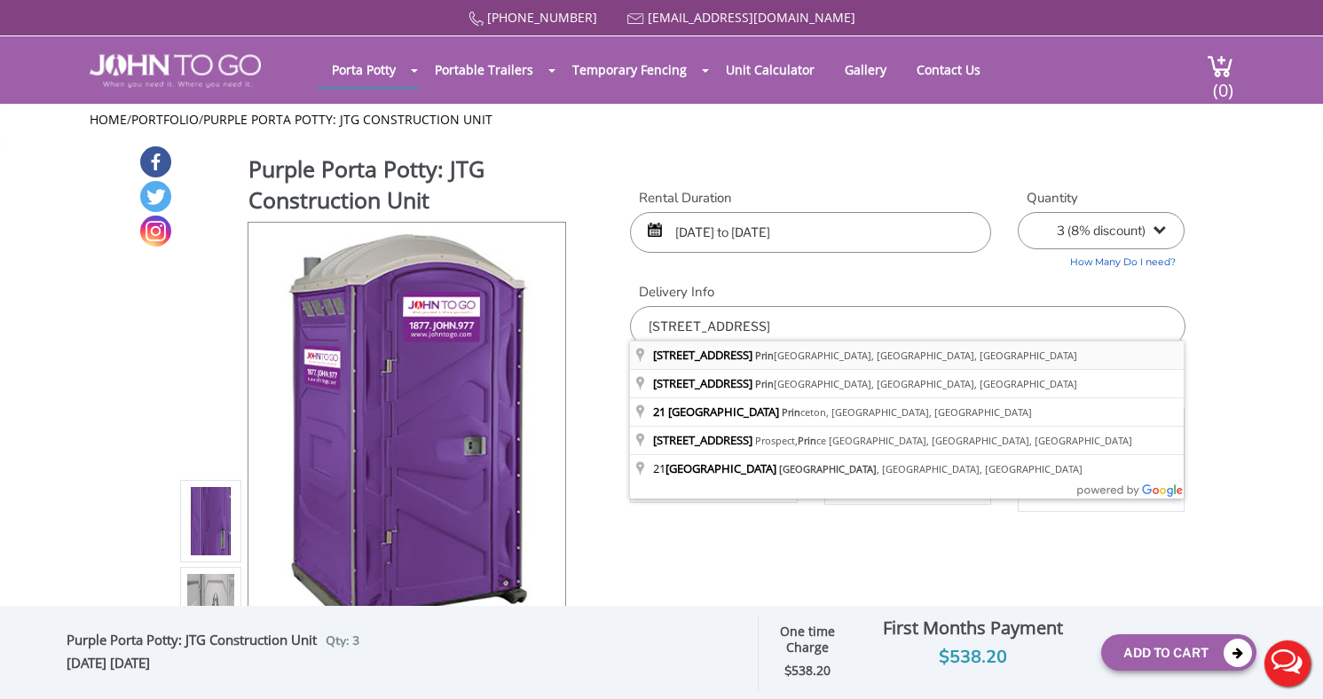
type input "21 Prospect Ave, Princeton, NJ, USA"
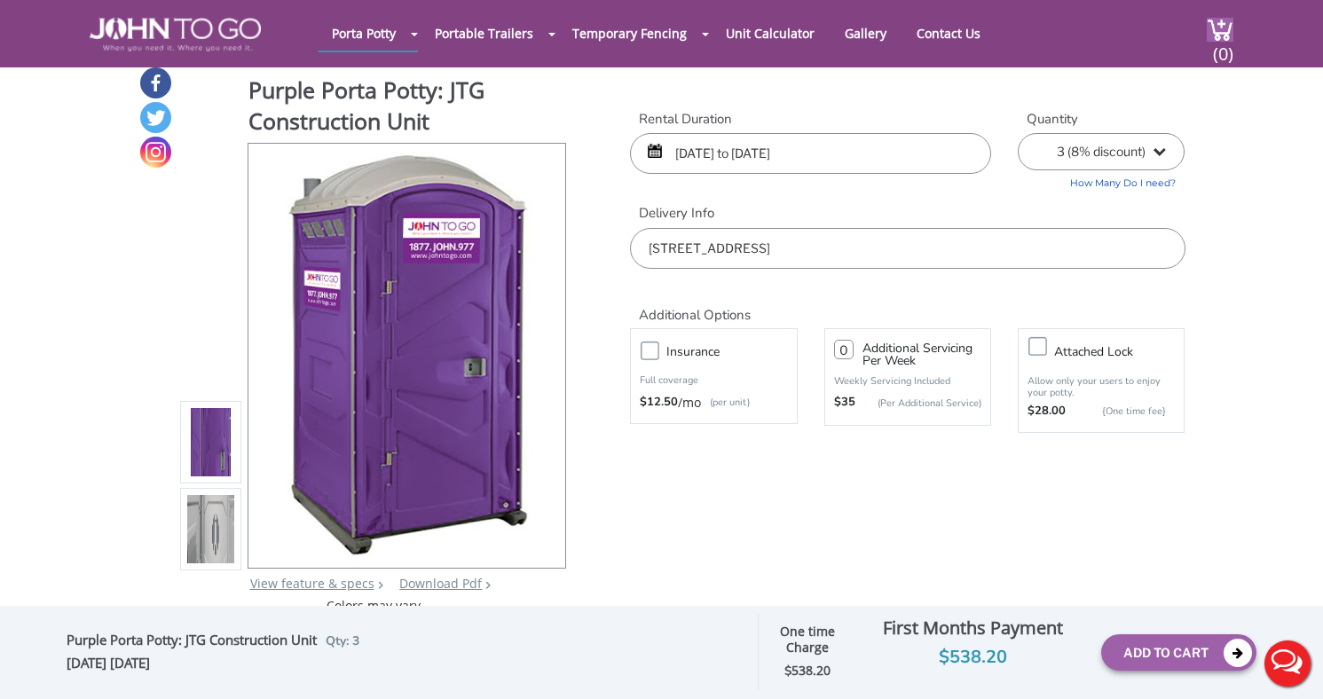
scroll to position [17, 0]
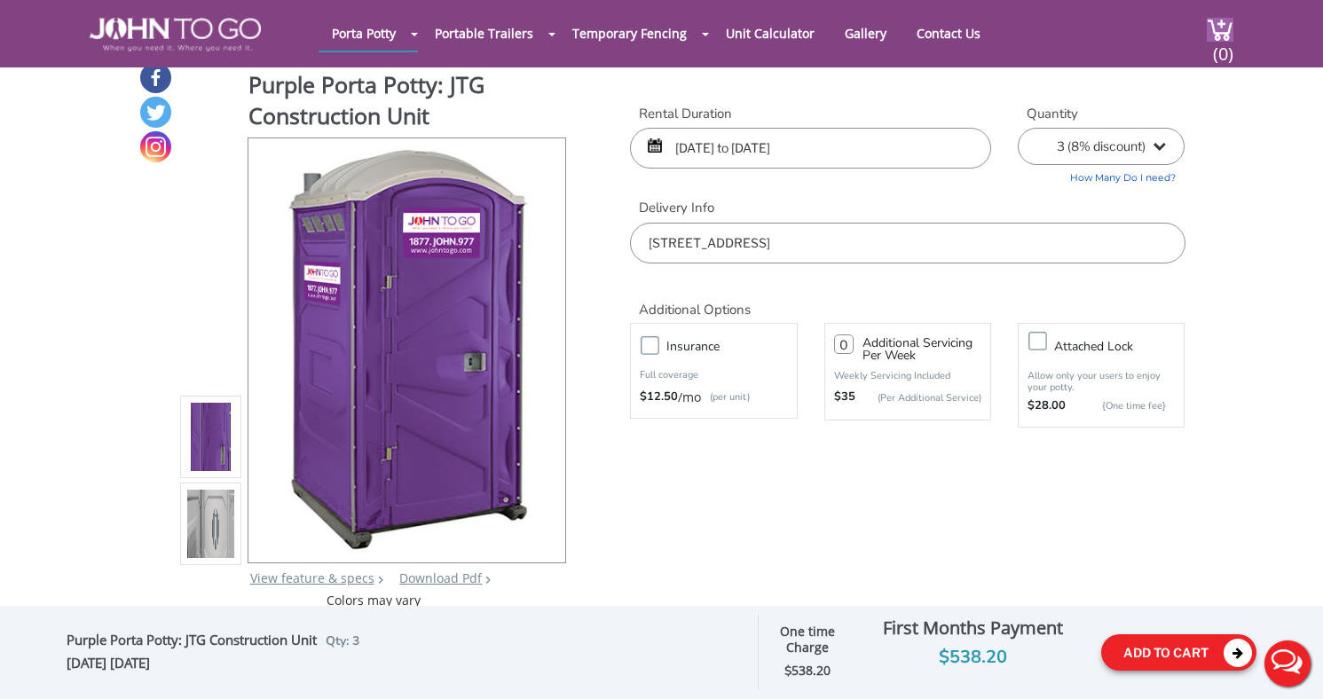
click at [1152, 650] on button "Add To Cart" at bounding box center [1179, 653] width 155 height 36
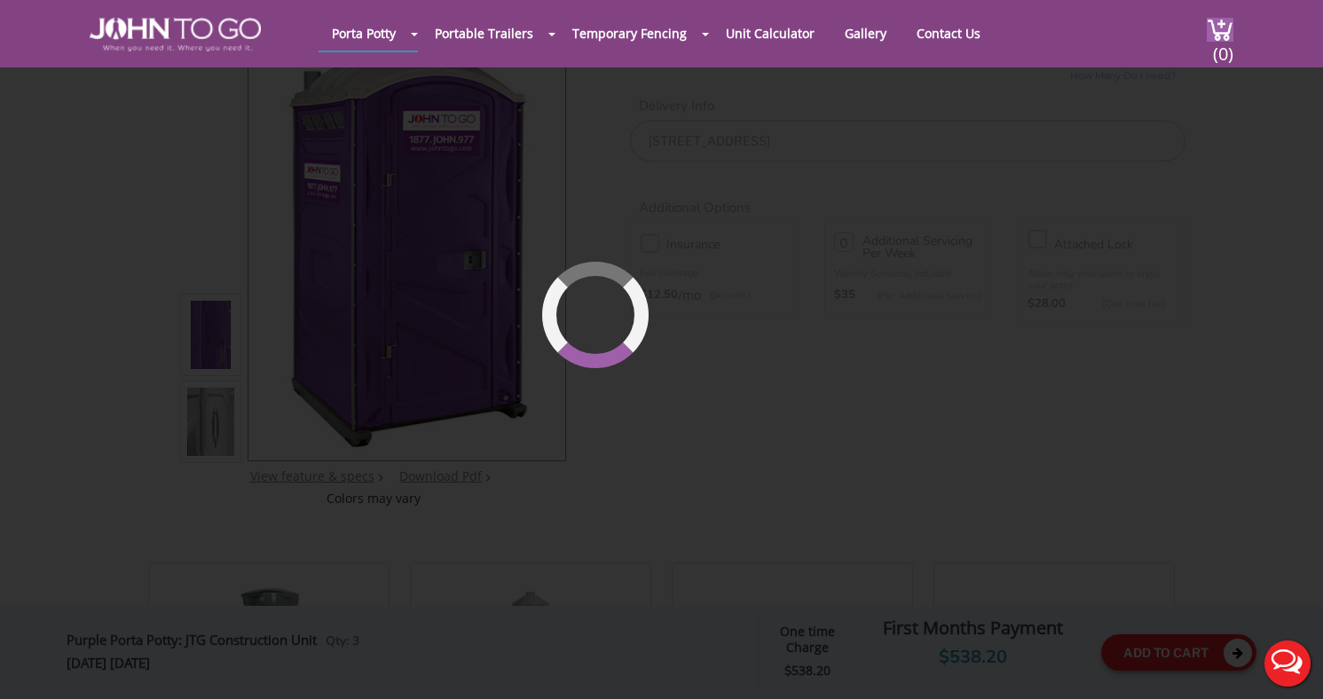
scroll to position [122, 0]
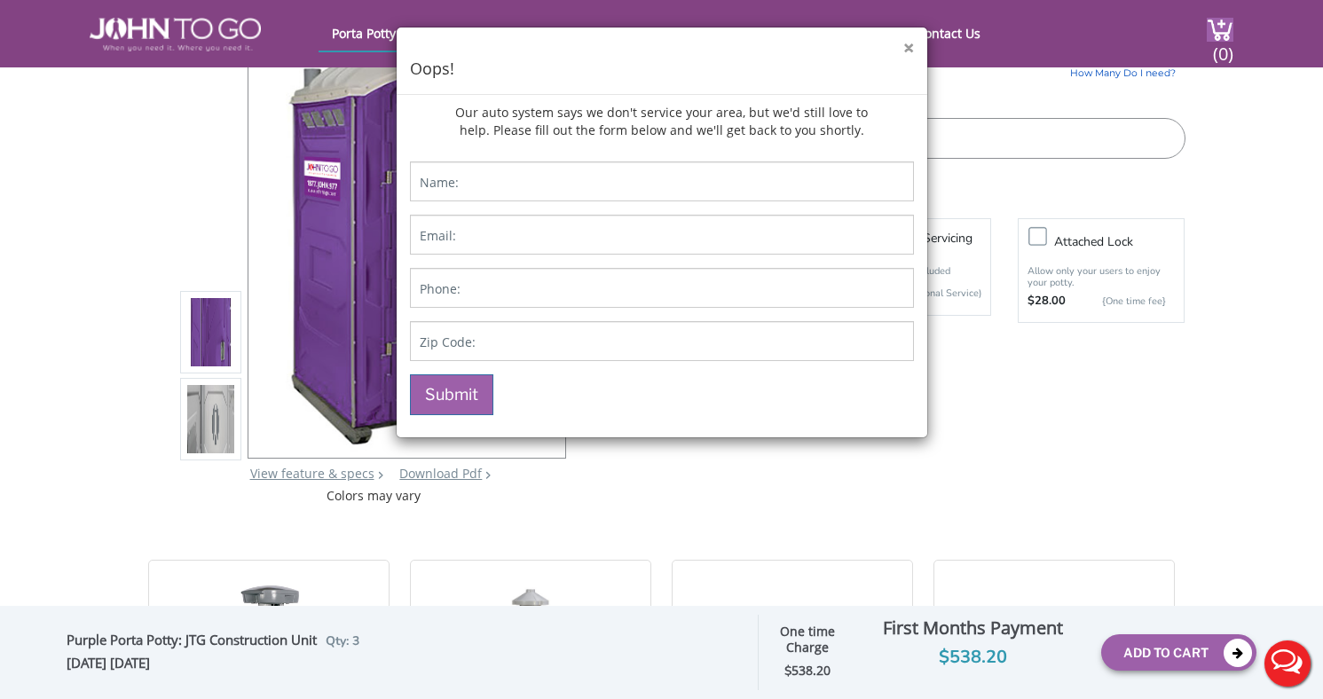
click at [905, 48] on button "×" at bounding box center [909, 48] width 11 height 19
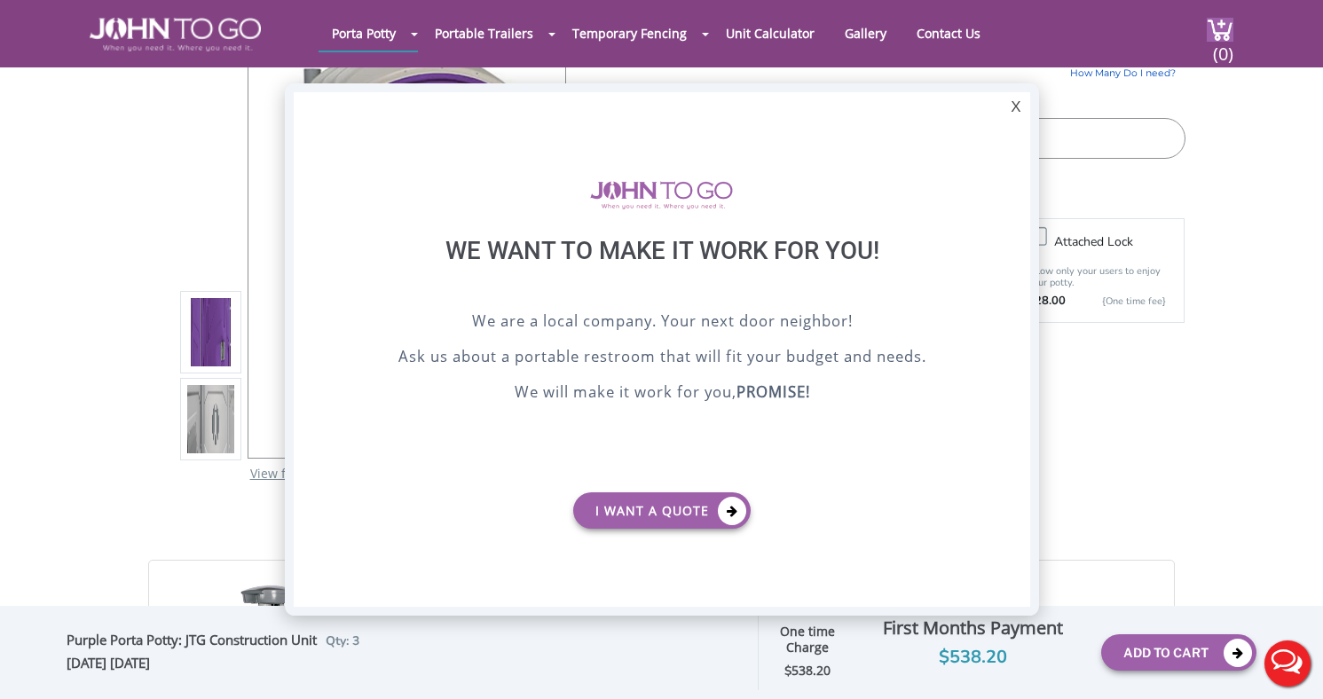
scroll to position [0, 0]
click at [620, 503] on link "I want a Quote" at bounding box center [662, 511] width 178 height 36
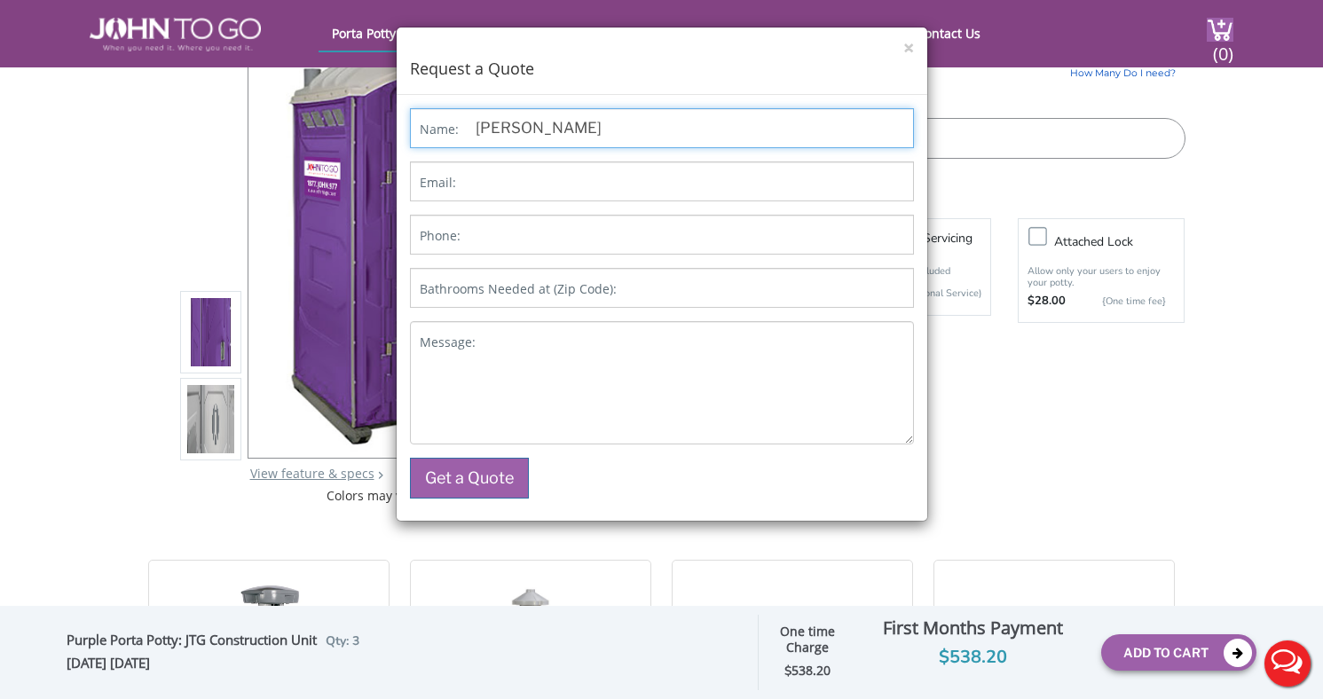
type input "abby hornberger"
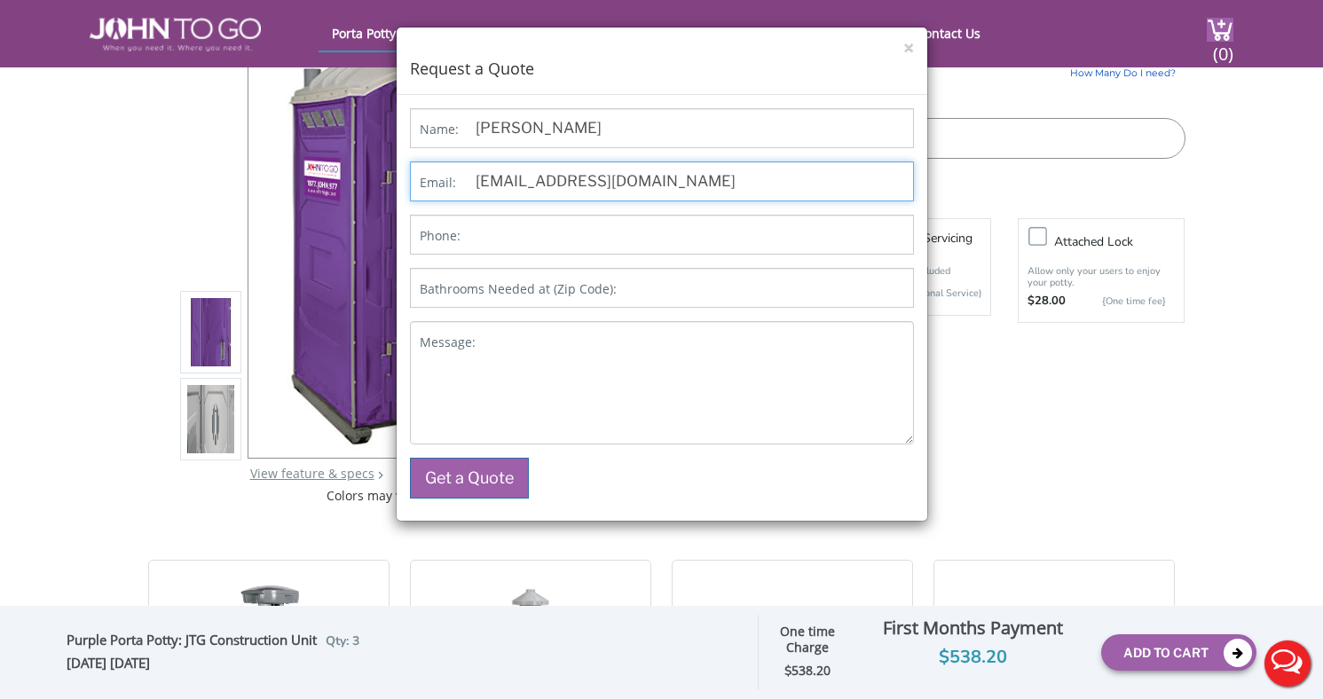
type input "abbyhornberger15@gmail.com"
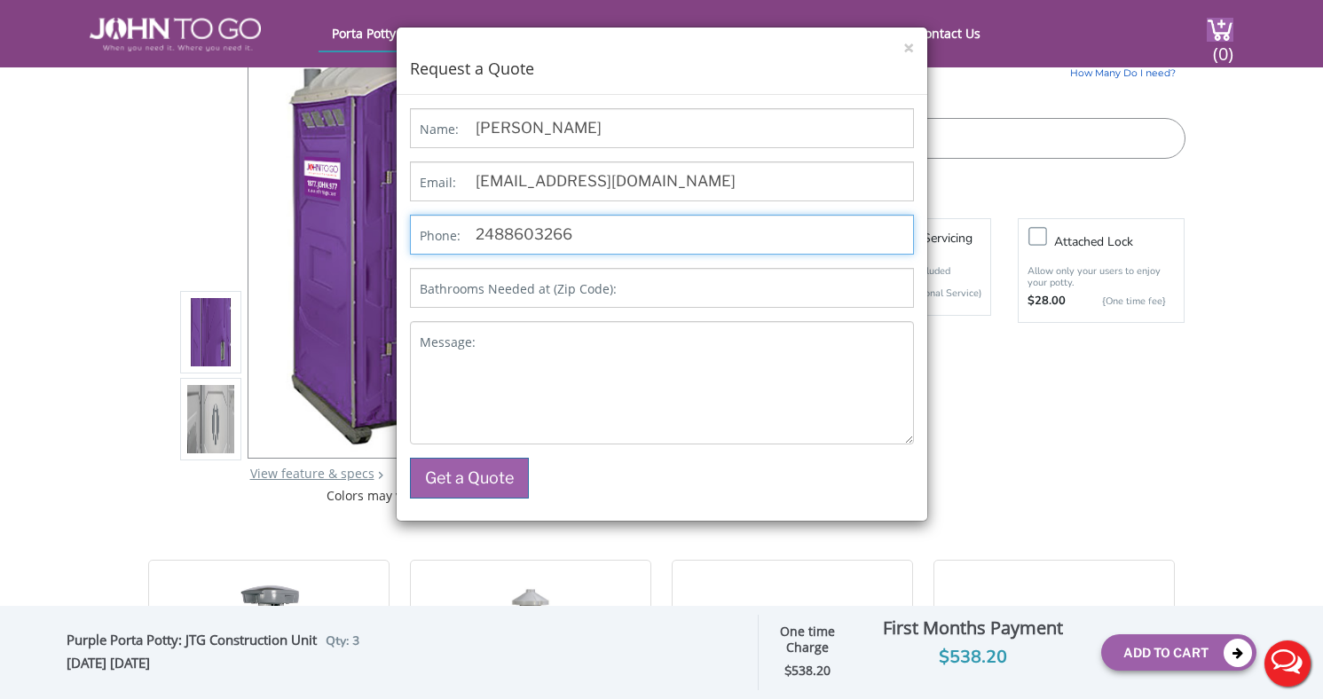
type input "2488603266"
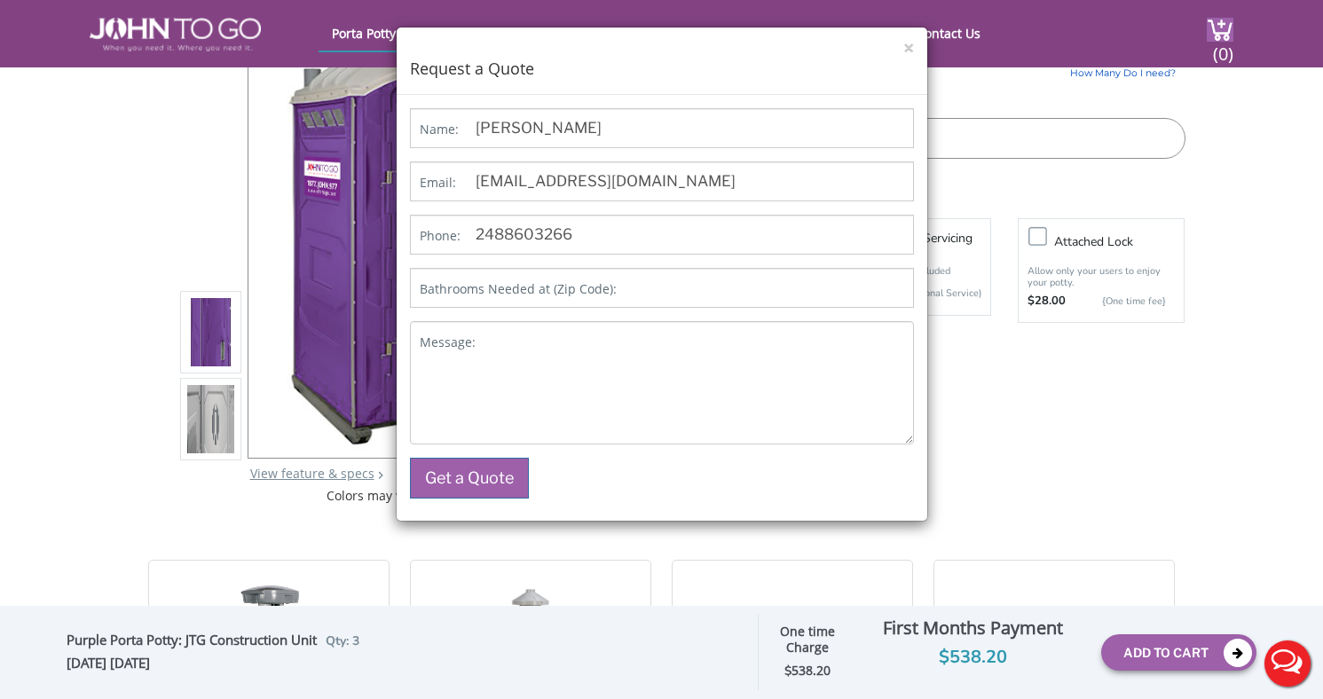
click at [563, 295] on label "Bathrooms Needed at (Zip Code):" at bounding box center [518, 289] width 197 height 18
click at [563, 295] on input "Bathrooms Needed at (Zip Code):" at bounding box center [662, 288] width 504 height 40
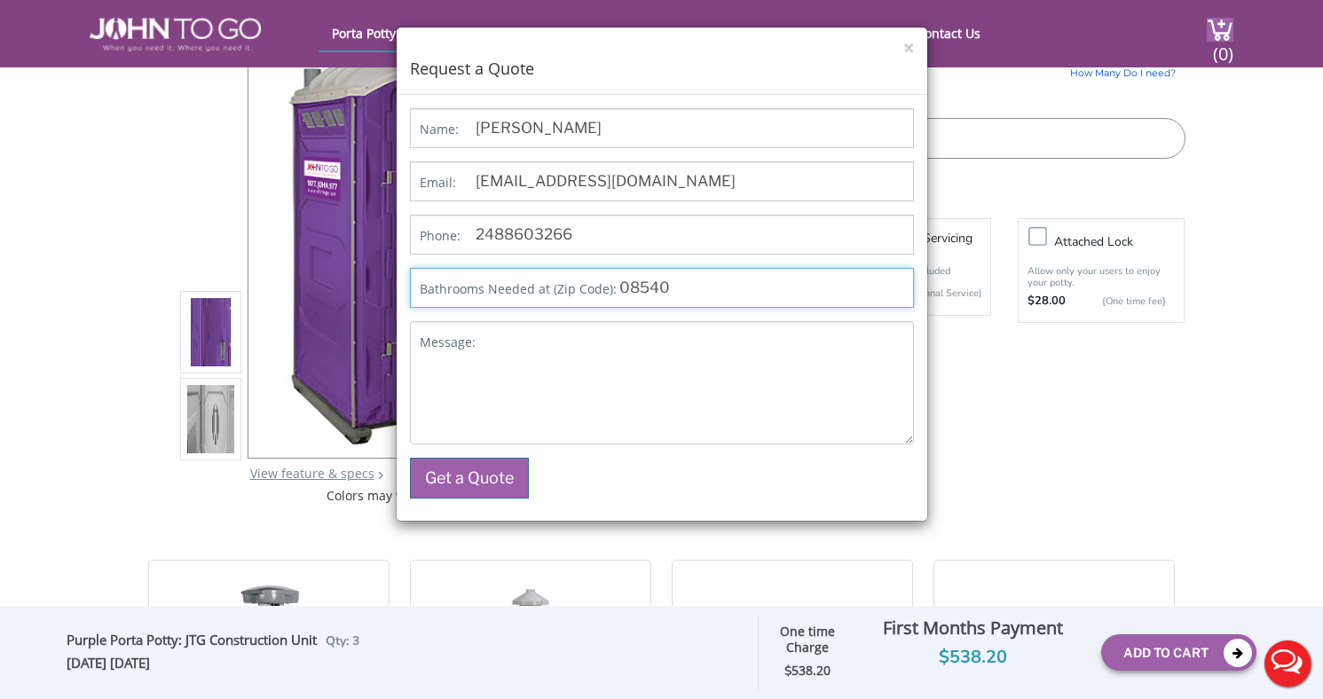
type input "08540"
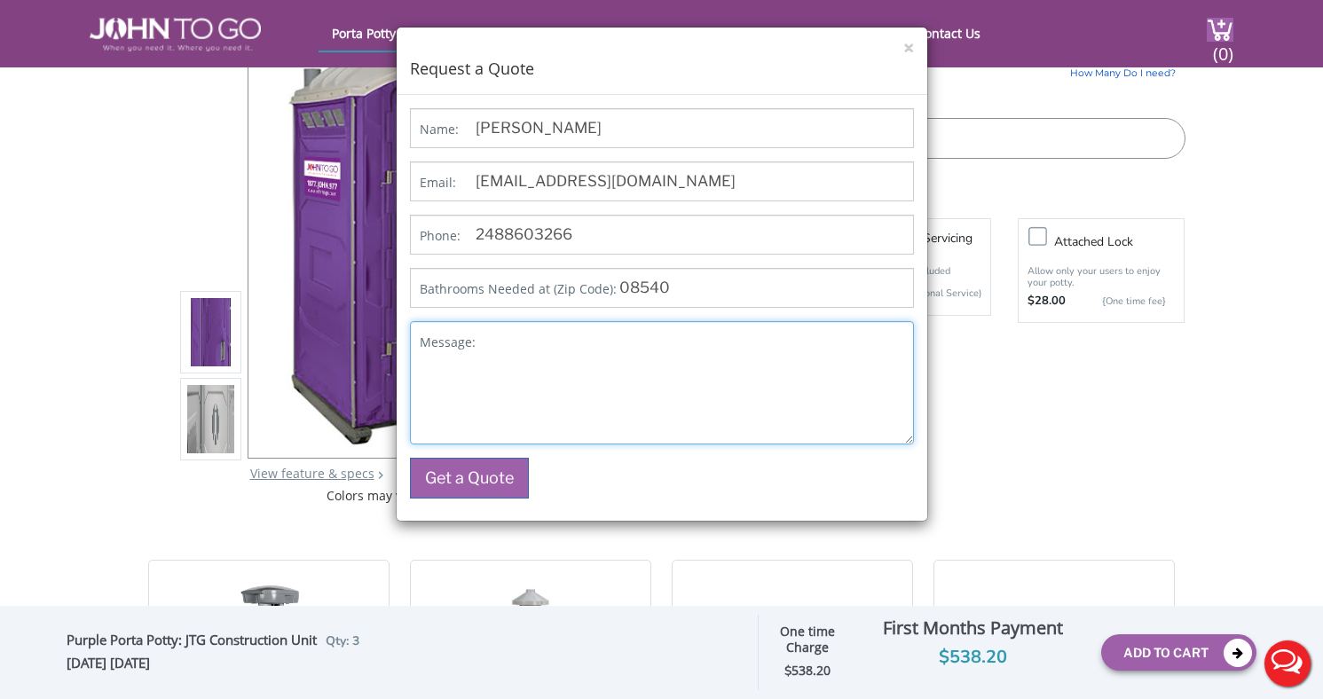
click at [604, 392] on textarea "Message:" at bounding box center [662, 382] width 504 height 123
type textarea "need 3 bathrooms fo"
